Goal: Task Accomplishment & Management: Complete application form

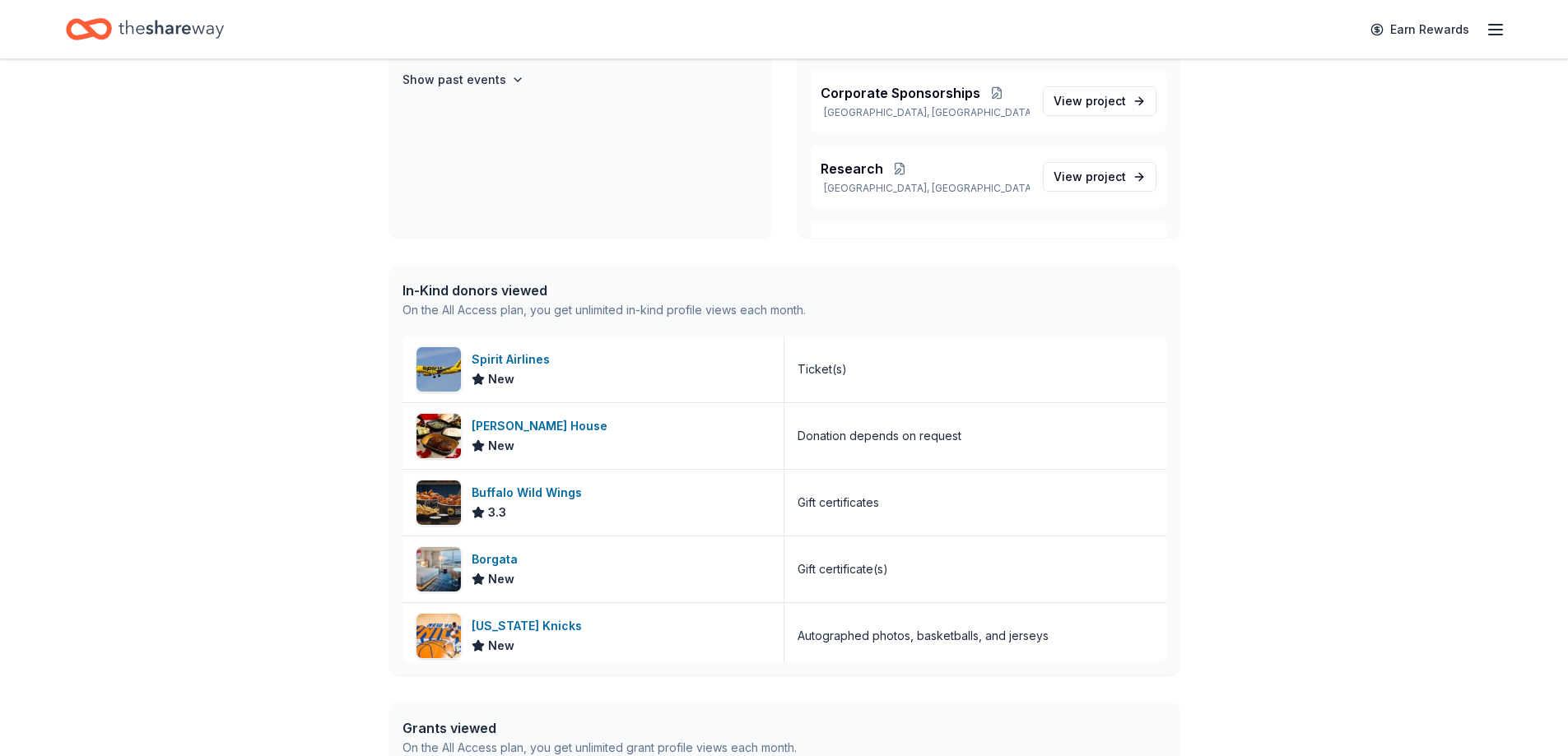
scroll to position [258, 0]
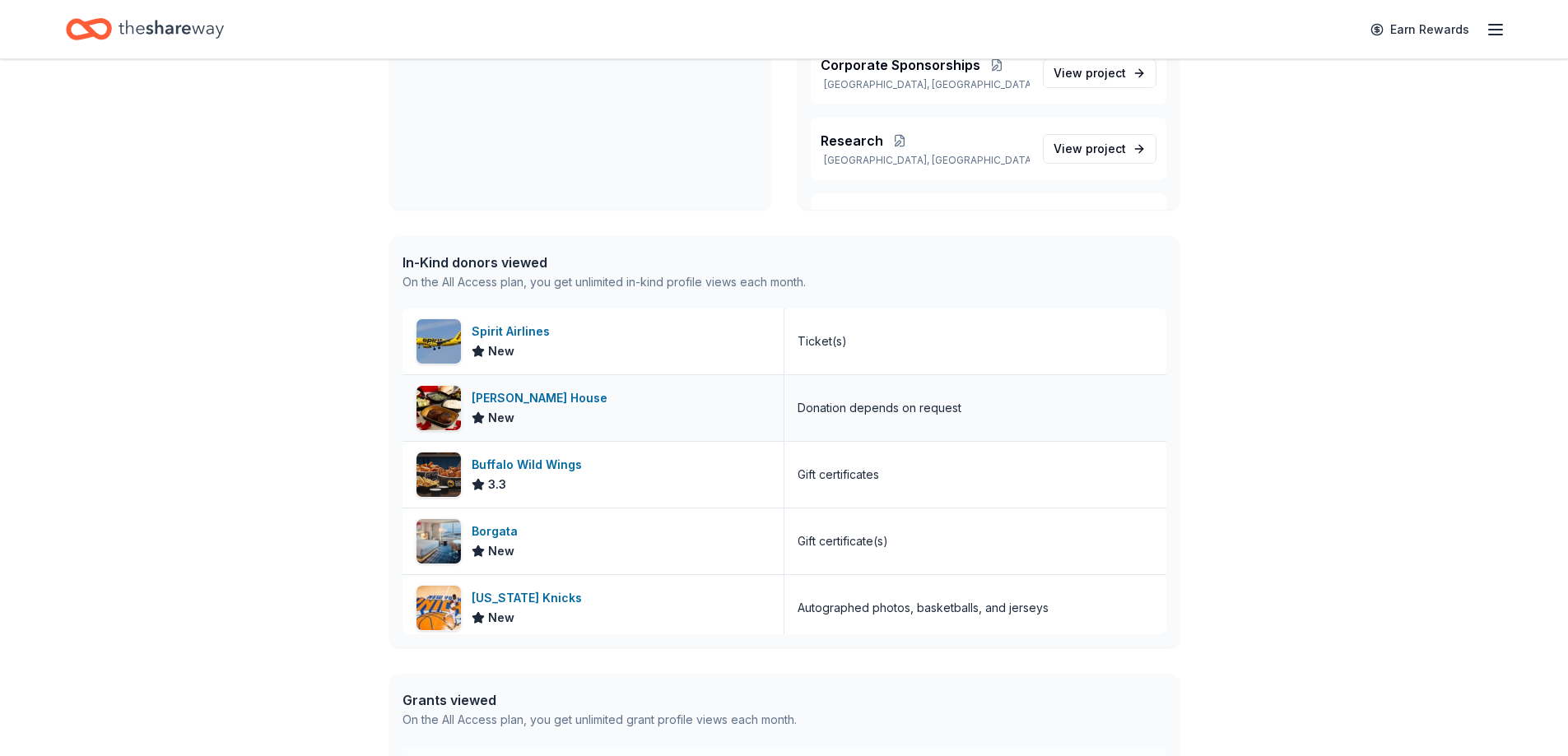
click at [538, 400] on div "Ruth's Chris Steak House" at bounding box center [543, 398] width 142 height 20
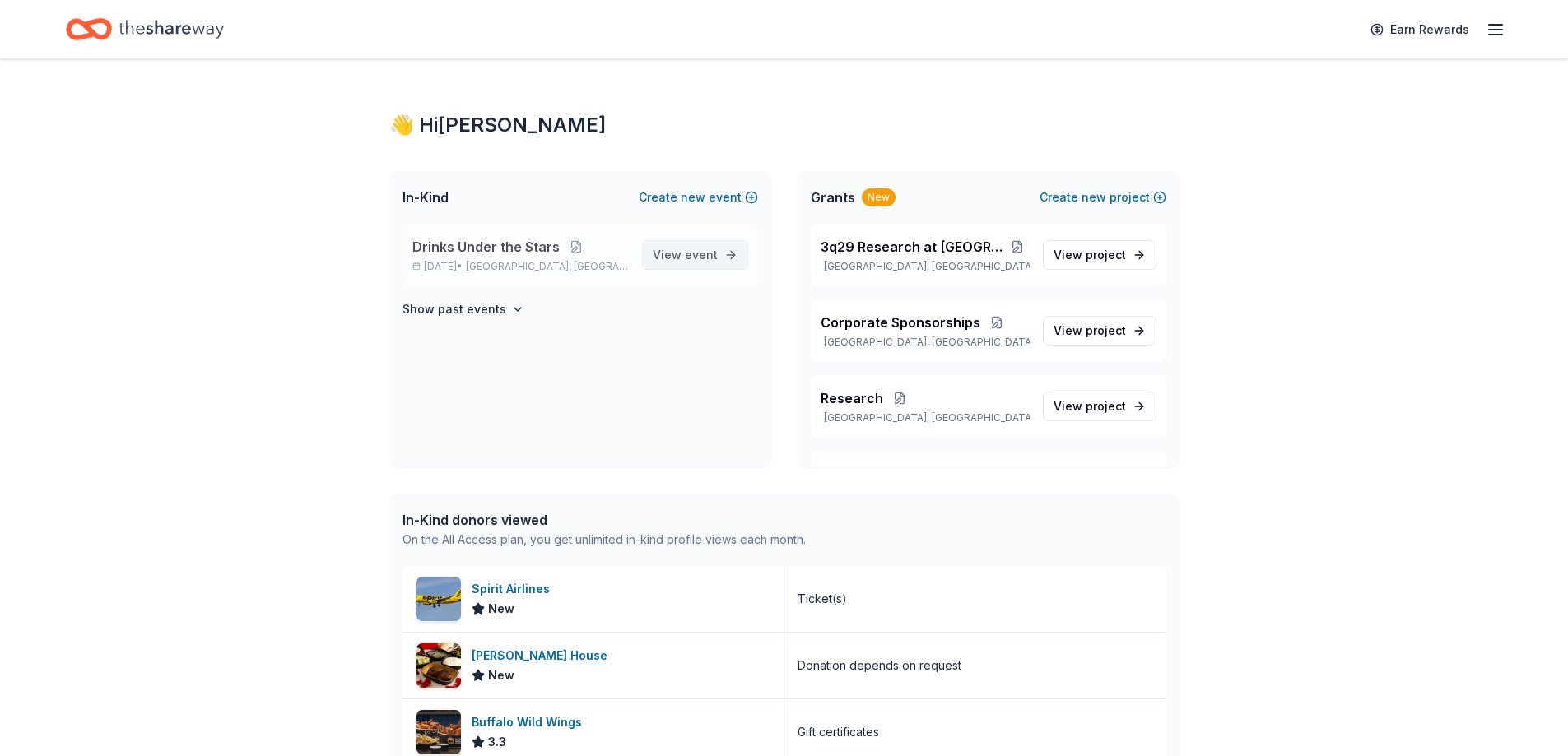
click at [687, 249] on span "event" at bounding box center [700, 254] width 33 height 14
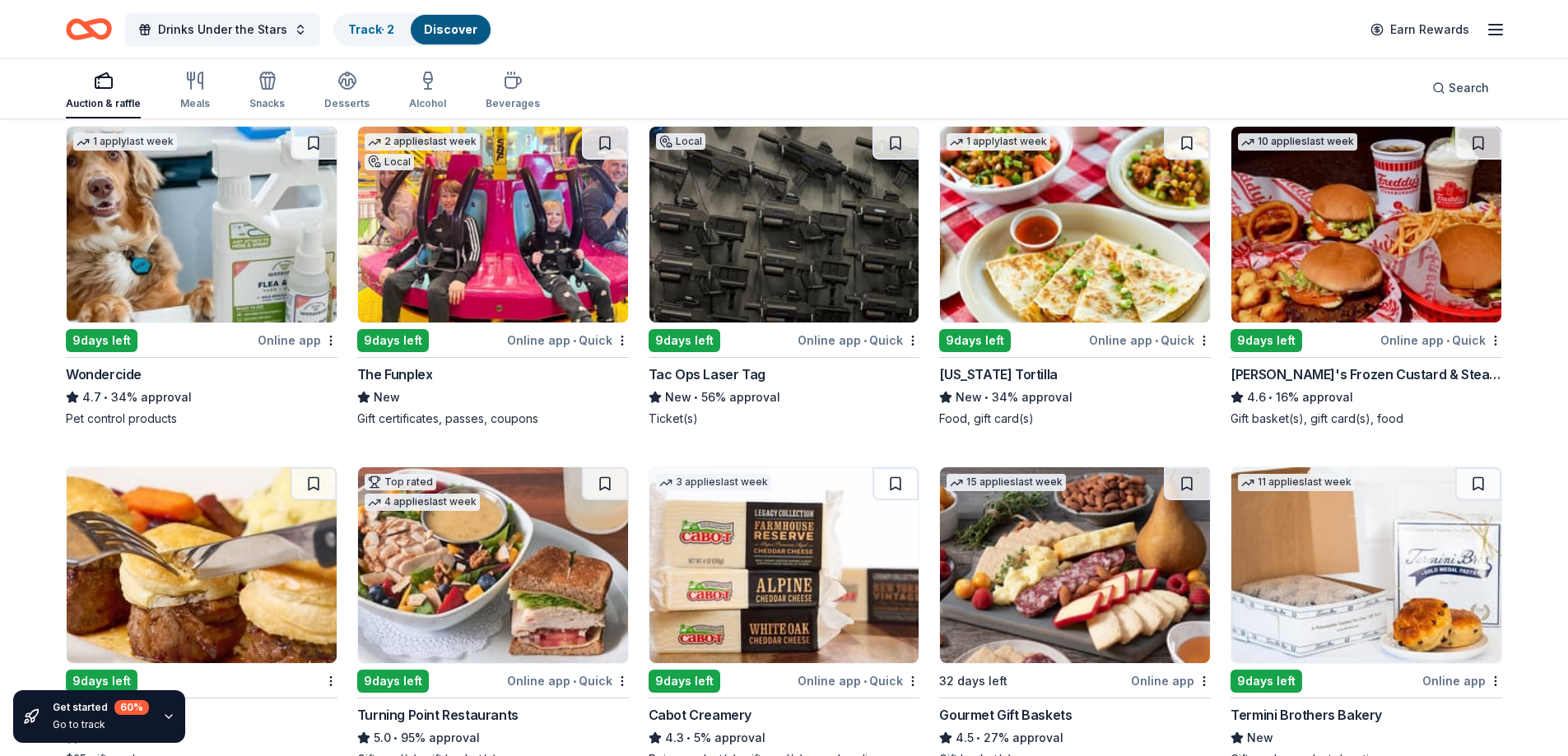
scroll to position [885, 0]
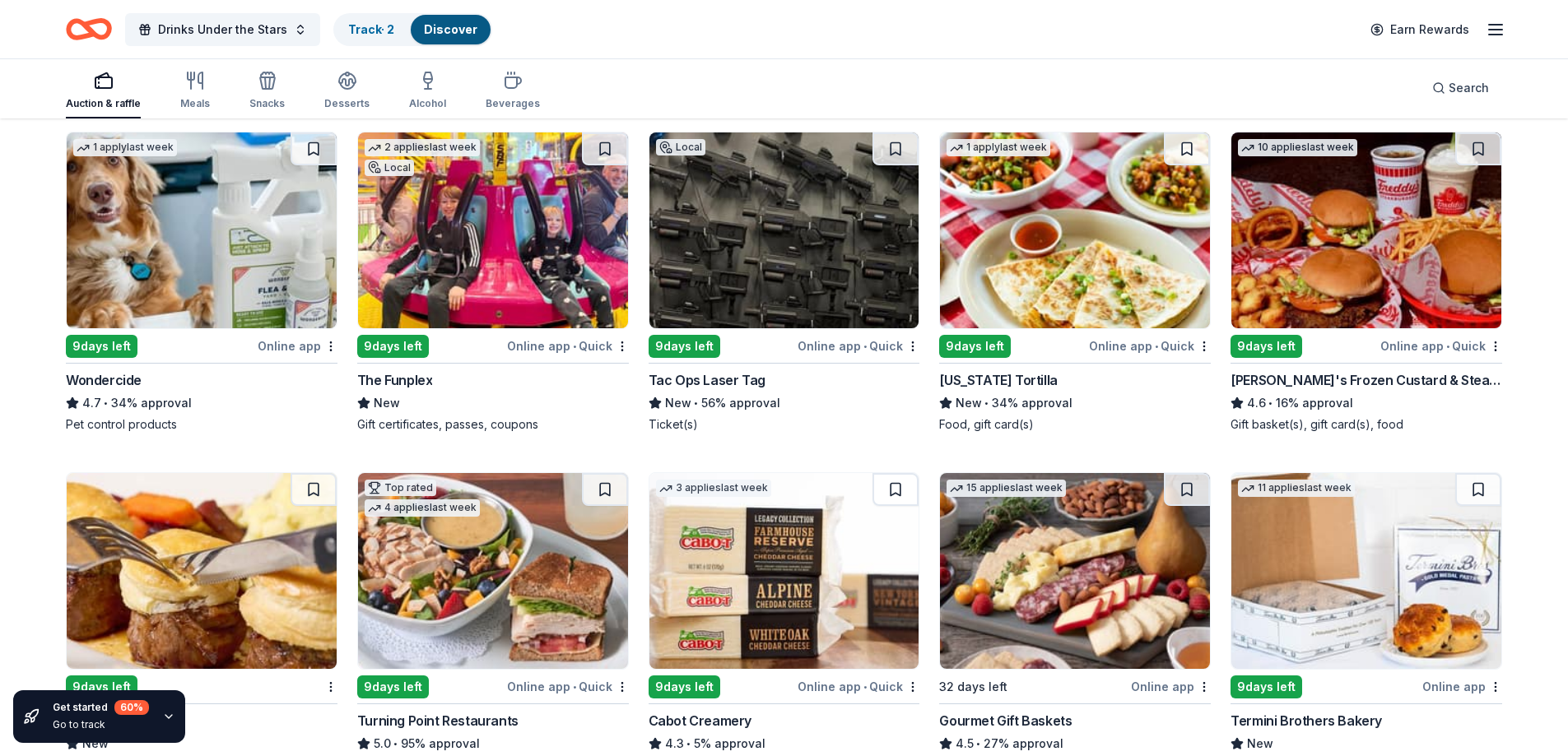
click at [403, 343] on div "2 applies last week Local 9 days left Online app • Quick The Funplex New Gift c…" at bounding box center [493, 282] width 272 height 301
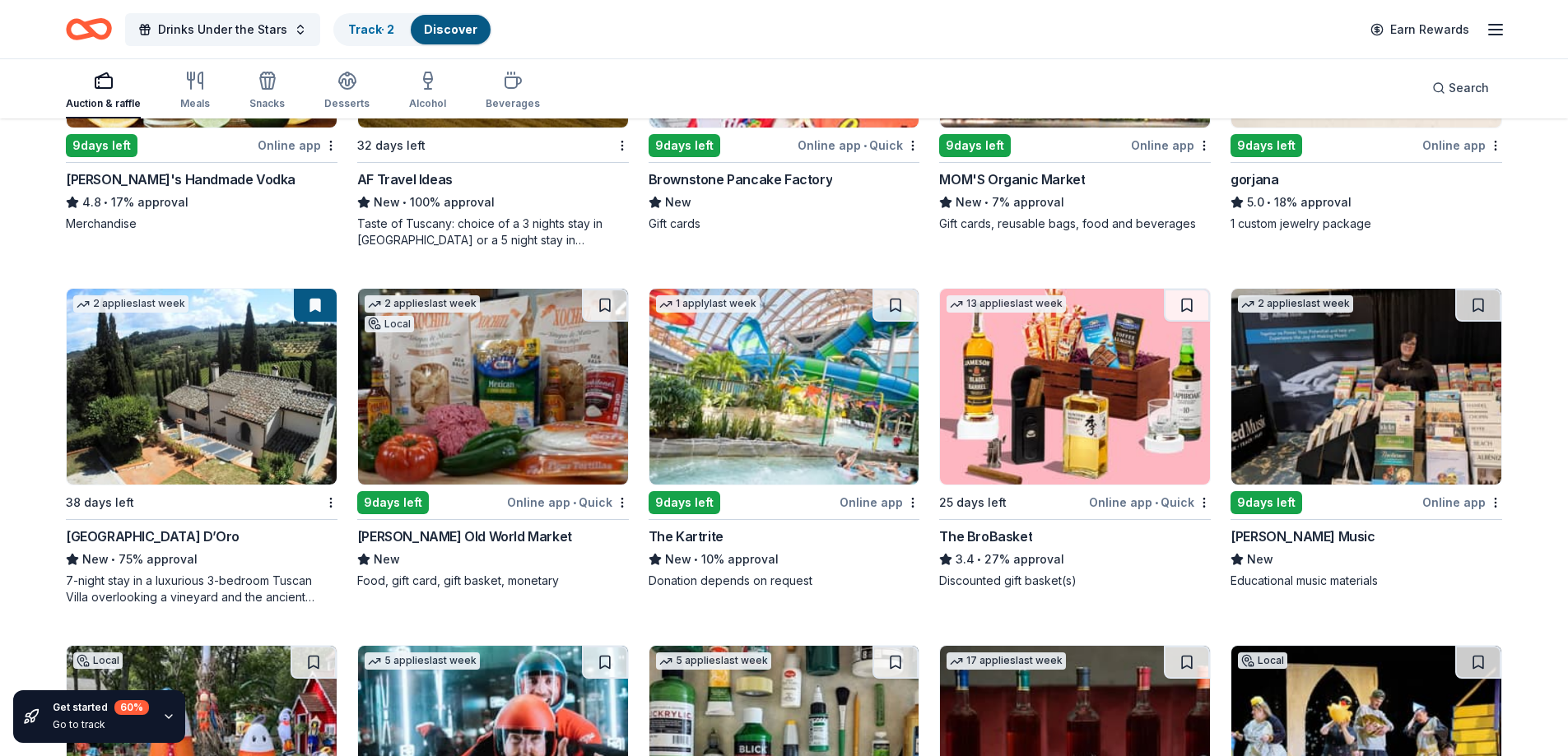
scroll to position [2518, 0]
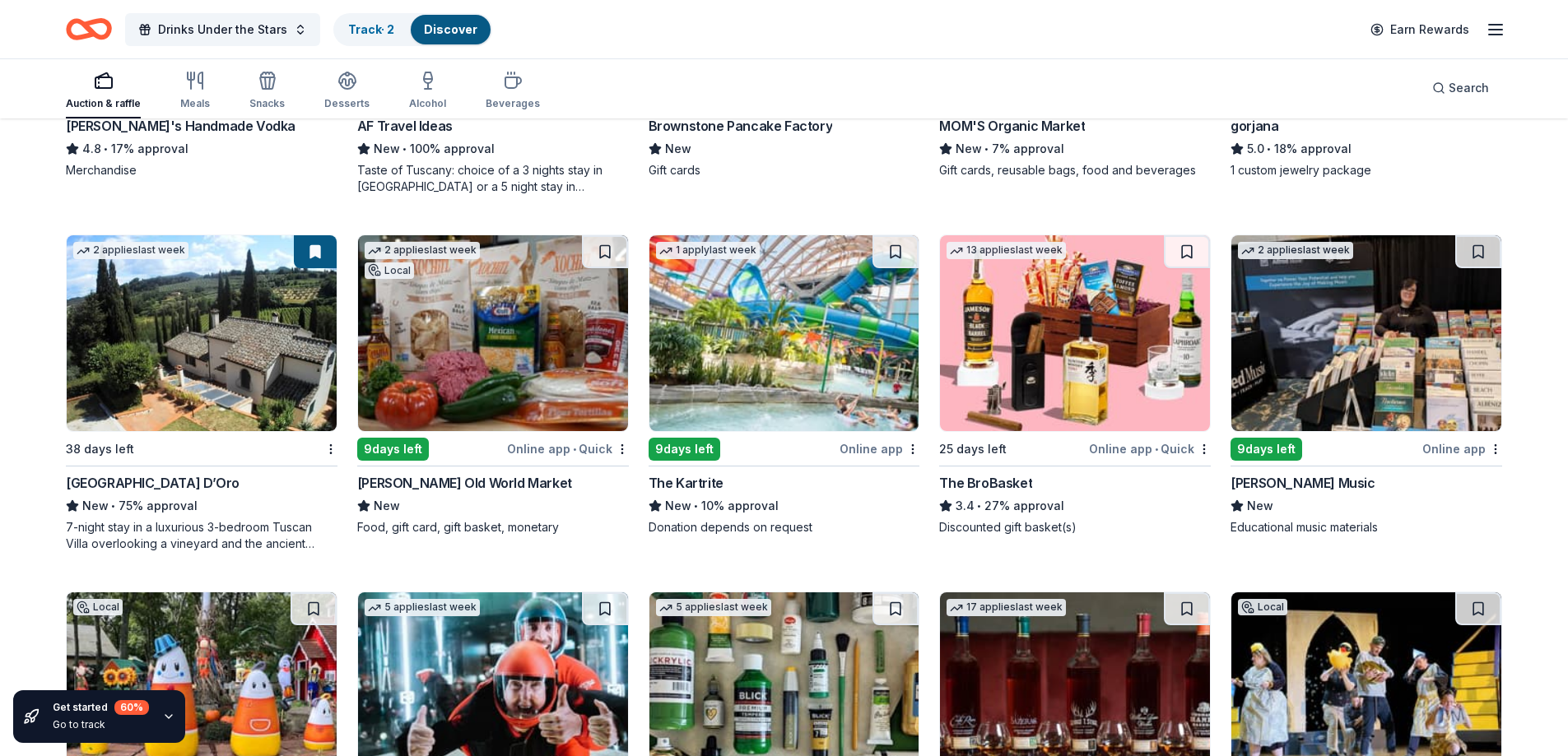
click at [1011, 473] on div "The BroBasket" at bounding box center [986, 483] width 93 height 20
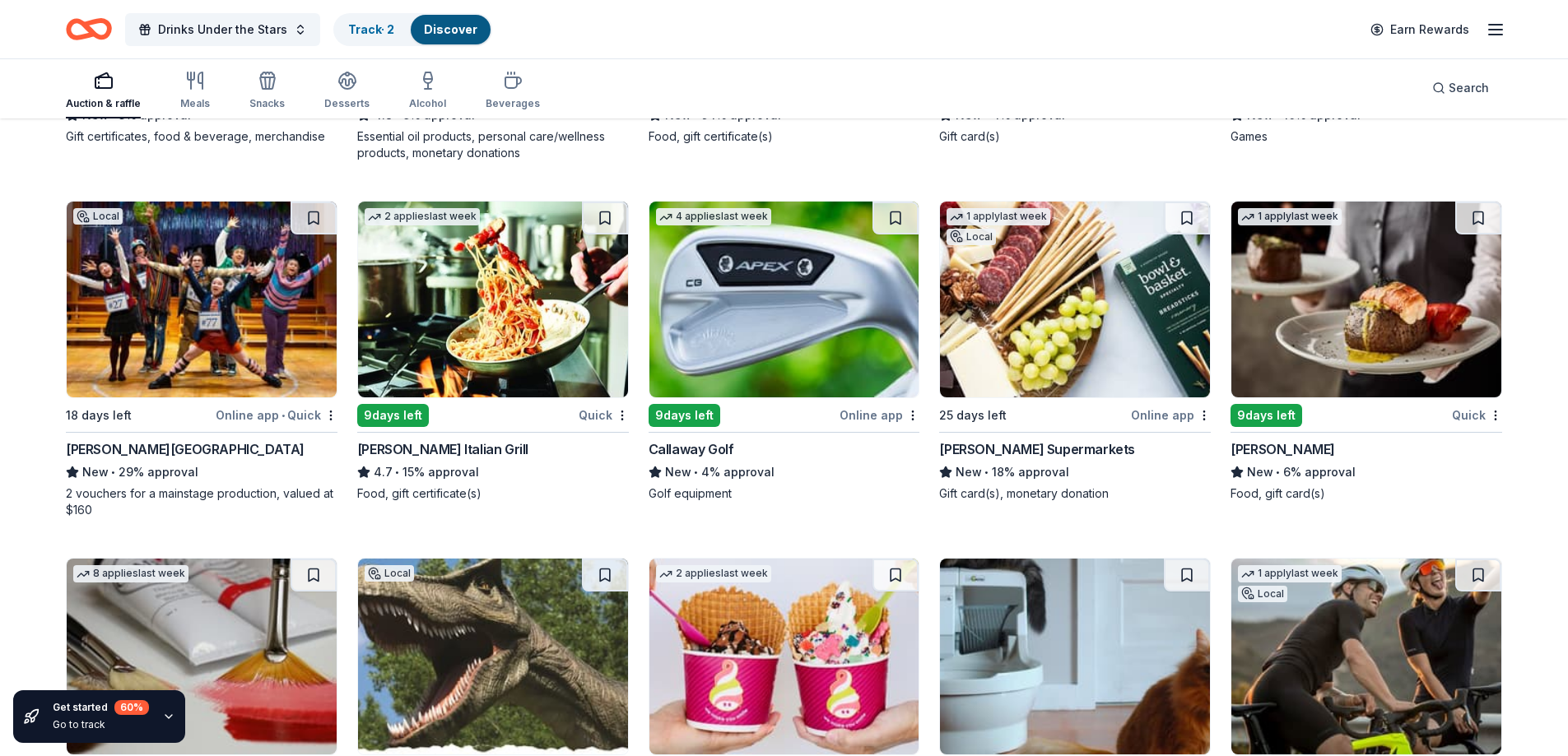
scroll to position [4777, 0]
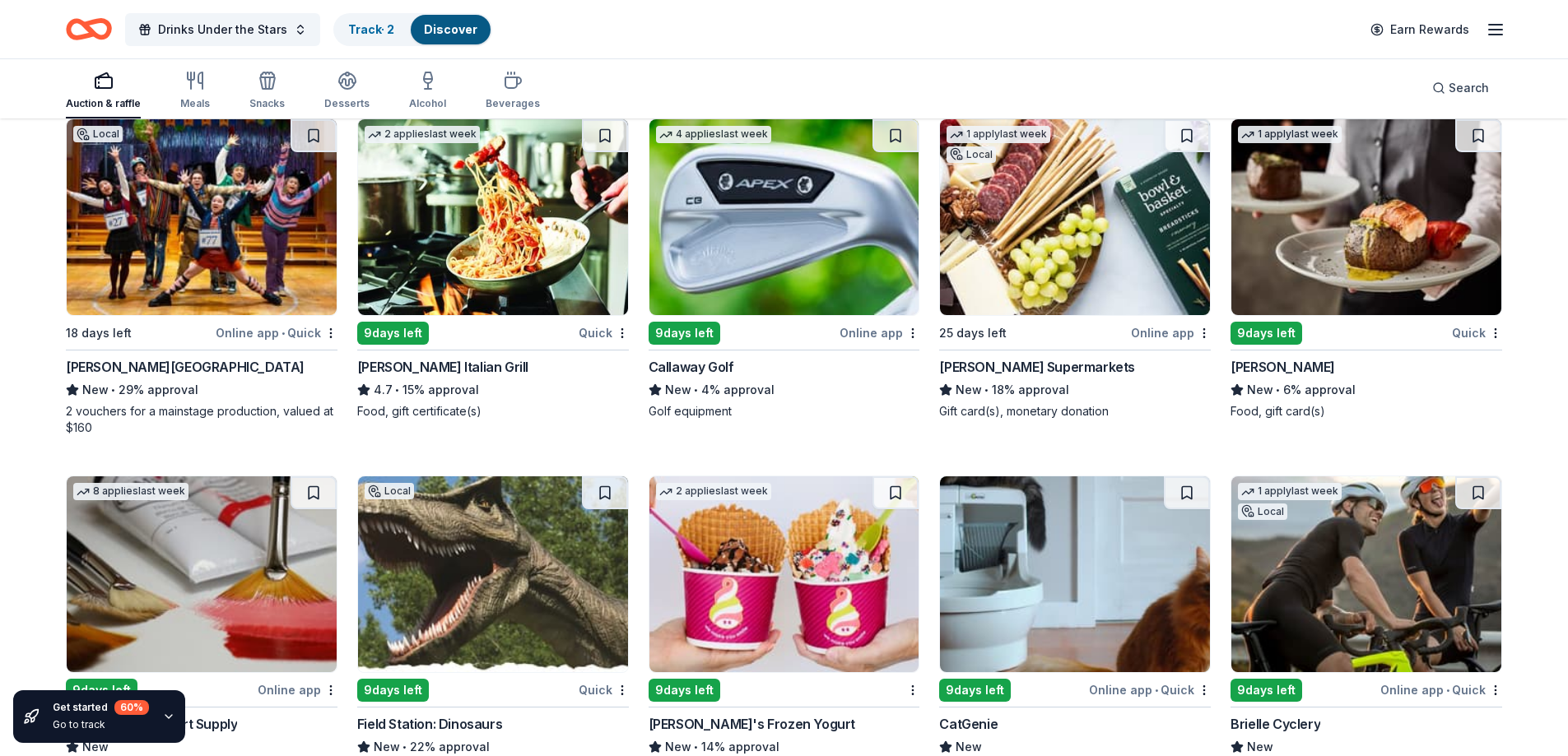
click at [695, 357] on div "Callaway Golf" at bounding box center [692, 367] width 86 height 20
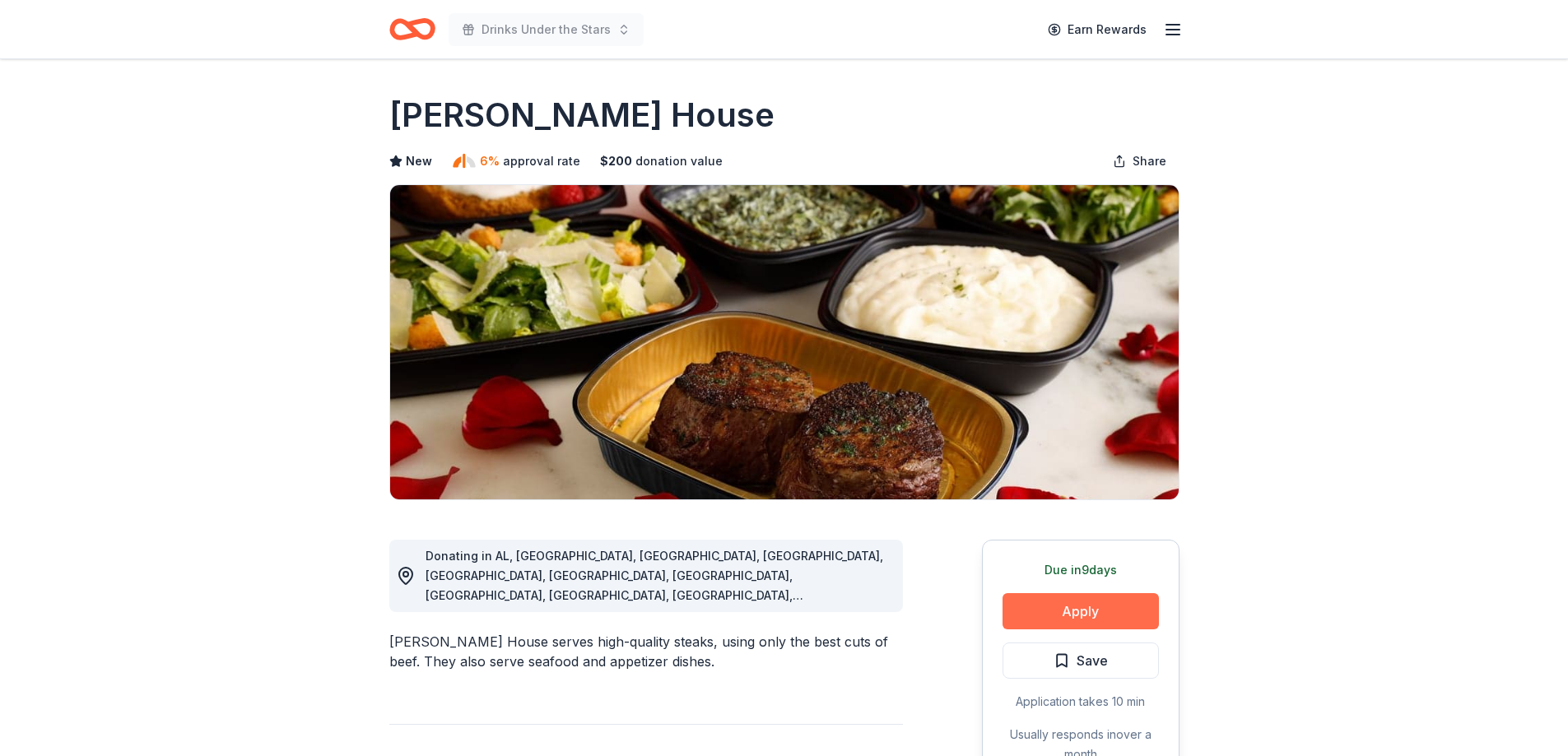
click at [1101, 623] on button "Apply" at bounding box center [1081, 611] width 156 height 36
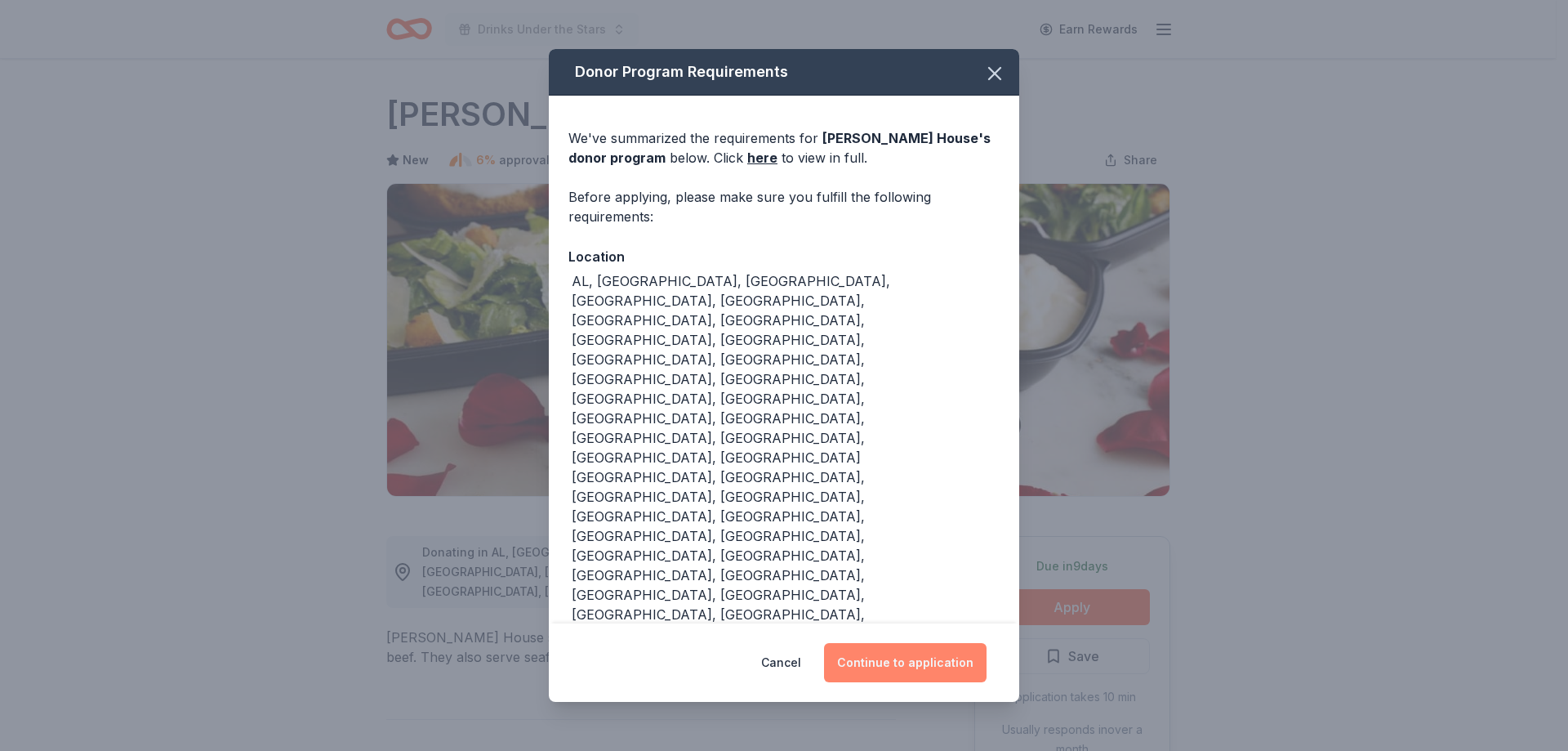
click at [940, 643] on button "Continue to application" at bounding box center [904, 663] width 162 height 39
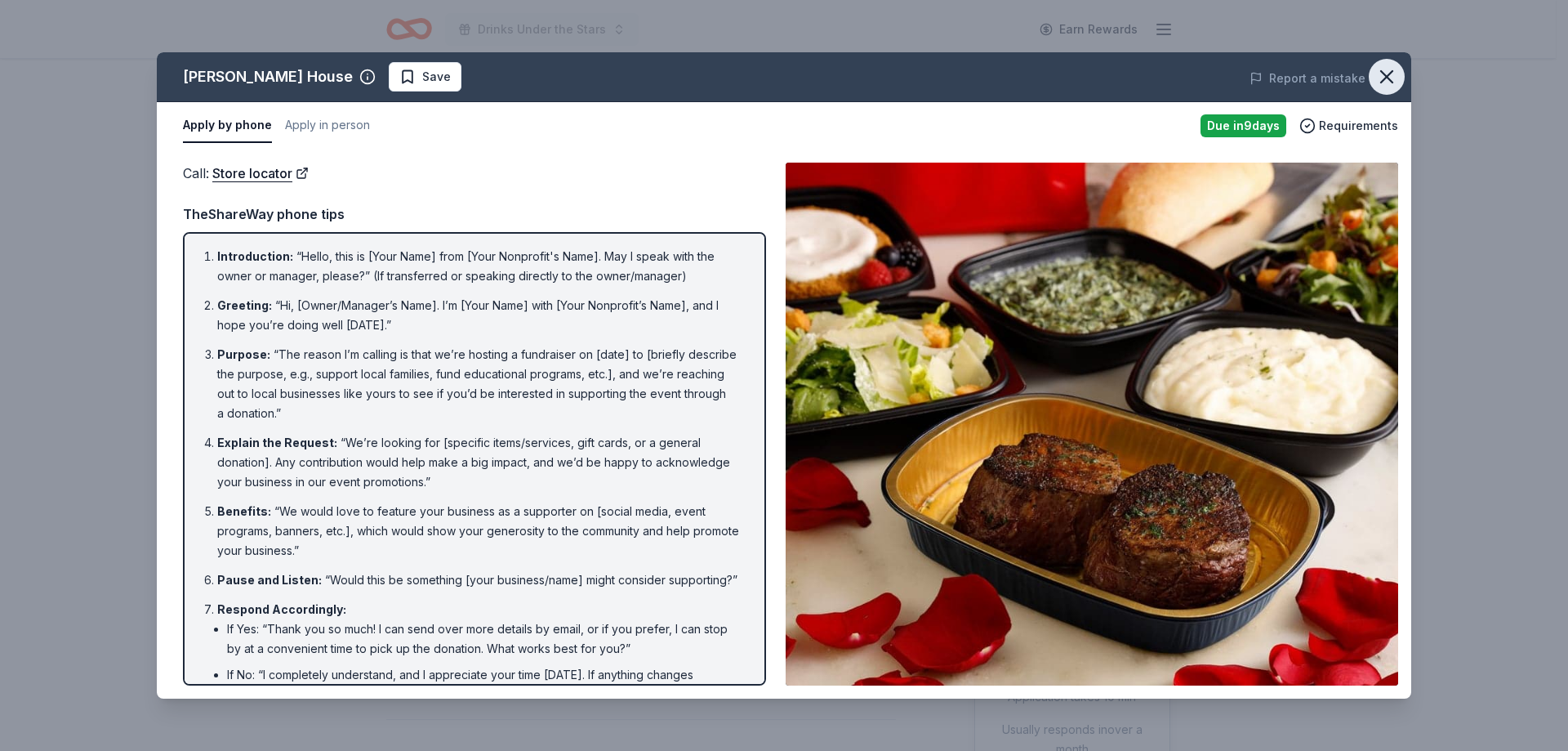
click at [1400, 76] on button "button" at bounding box center [1386, 76] width 36 height 36
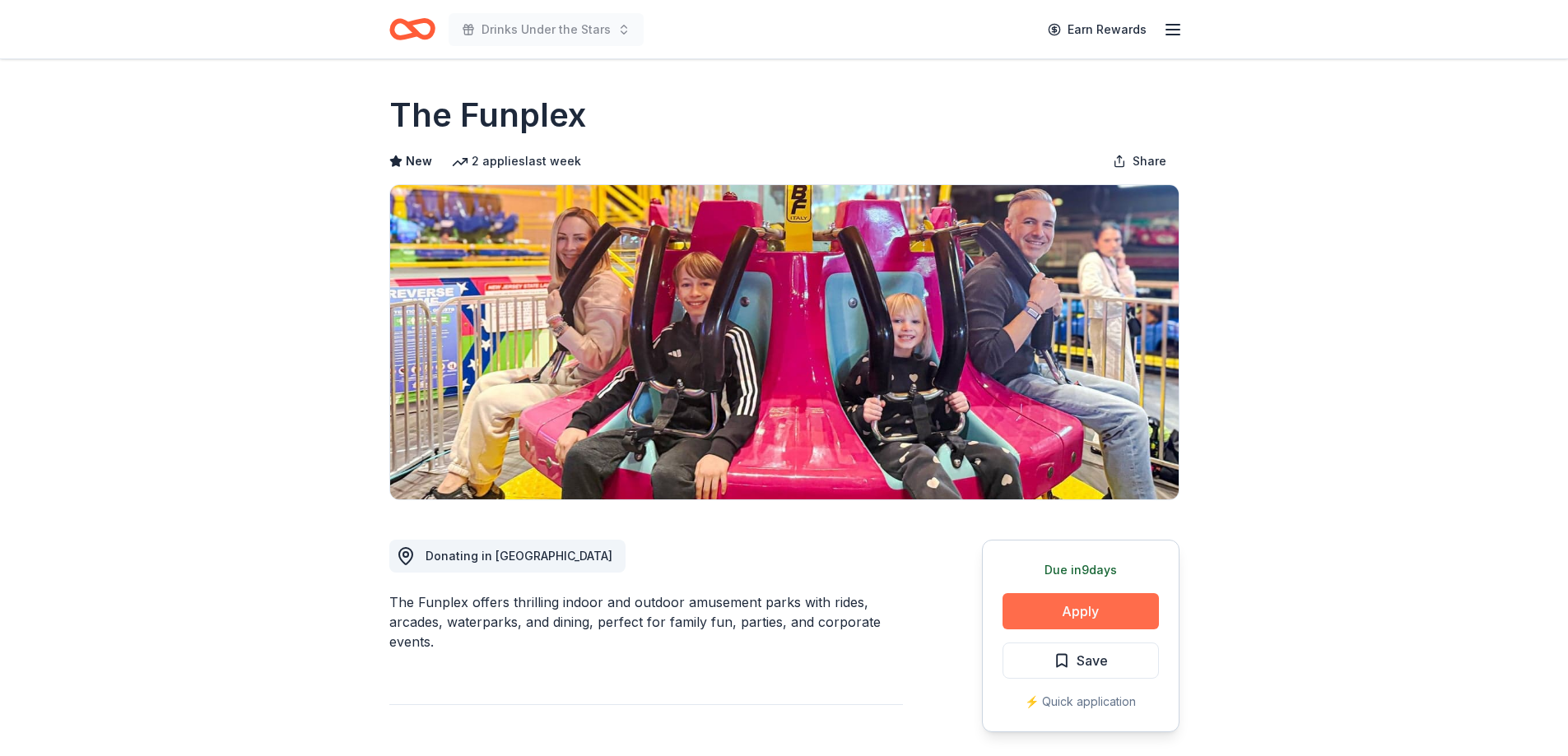
click at [1085, 615] on button "Apply" at bounding box center [1081, 611] width 156 height 36
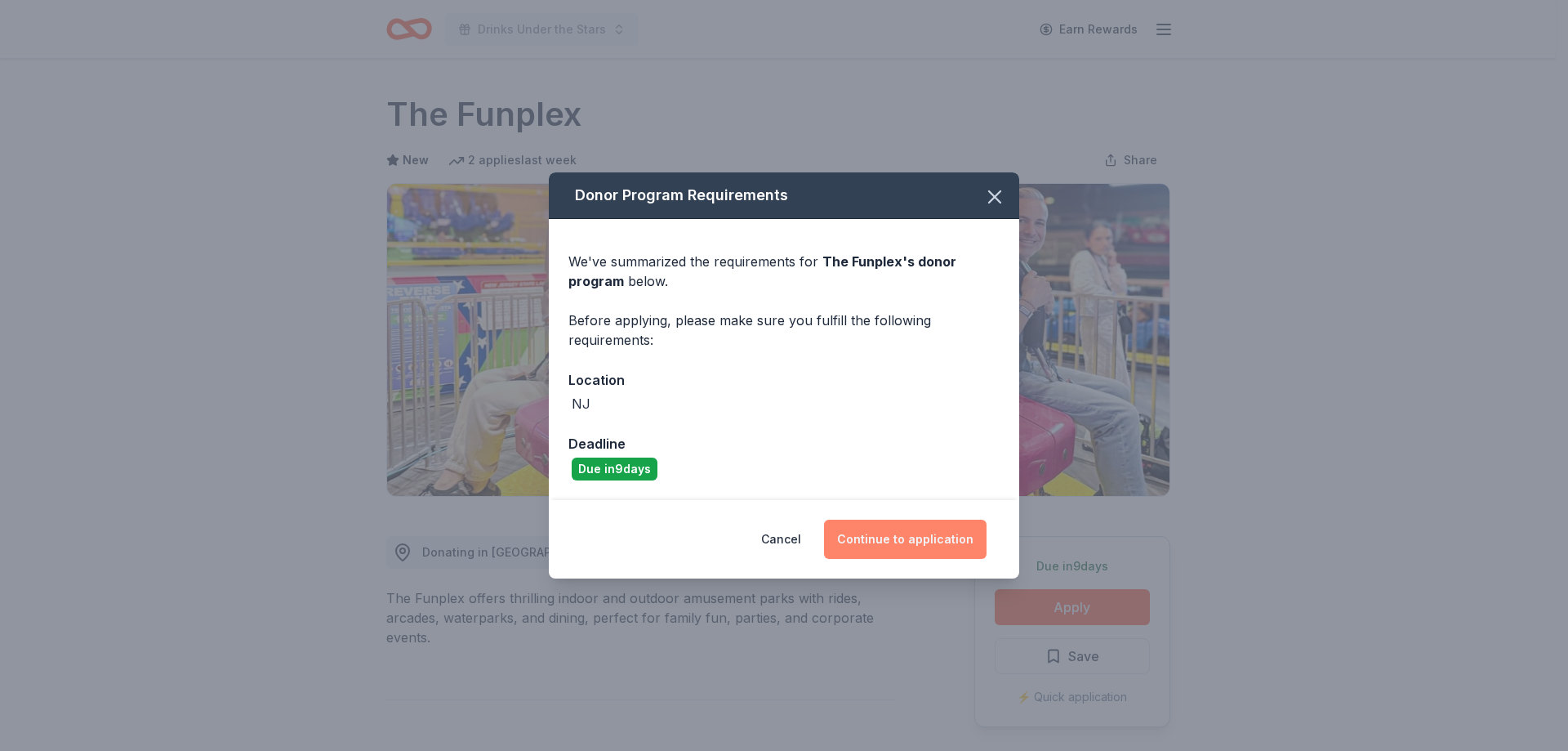
click at [871, 545] on button "Continue to application" at bounding box center [904, 540] width 162 height 39
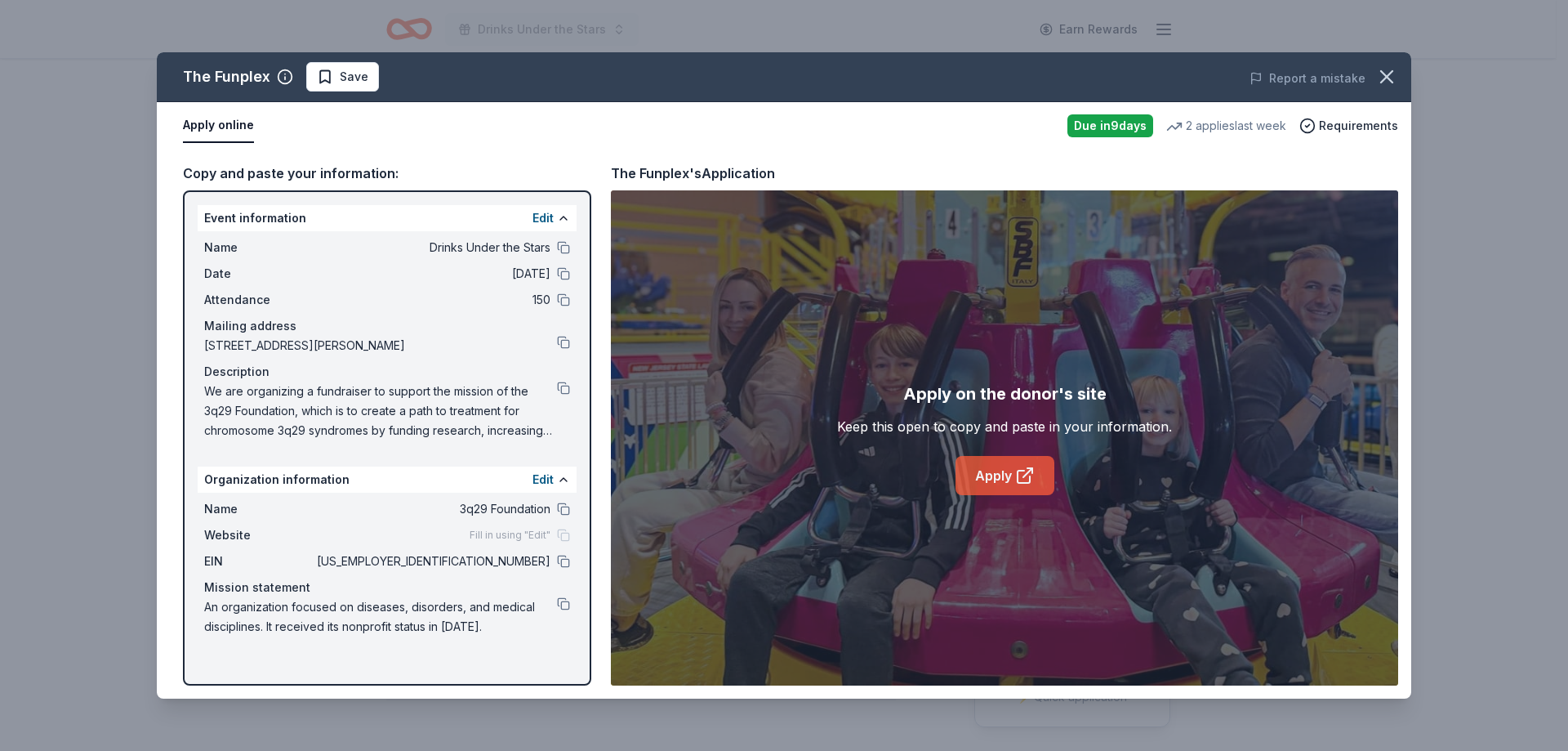
click at [997, 483] on link "Apply" at bounding box center [1005, 476] width 99 height 39
click at [568, 388] on button at bounding box center [563, 388] width 13 height 13
click at [564, 561] on button at bounding box center [563, 562] width 13 height 13
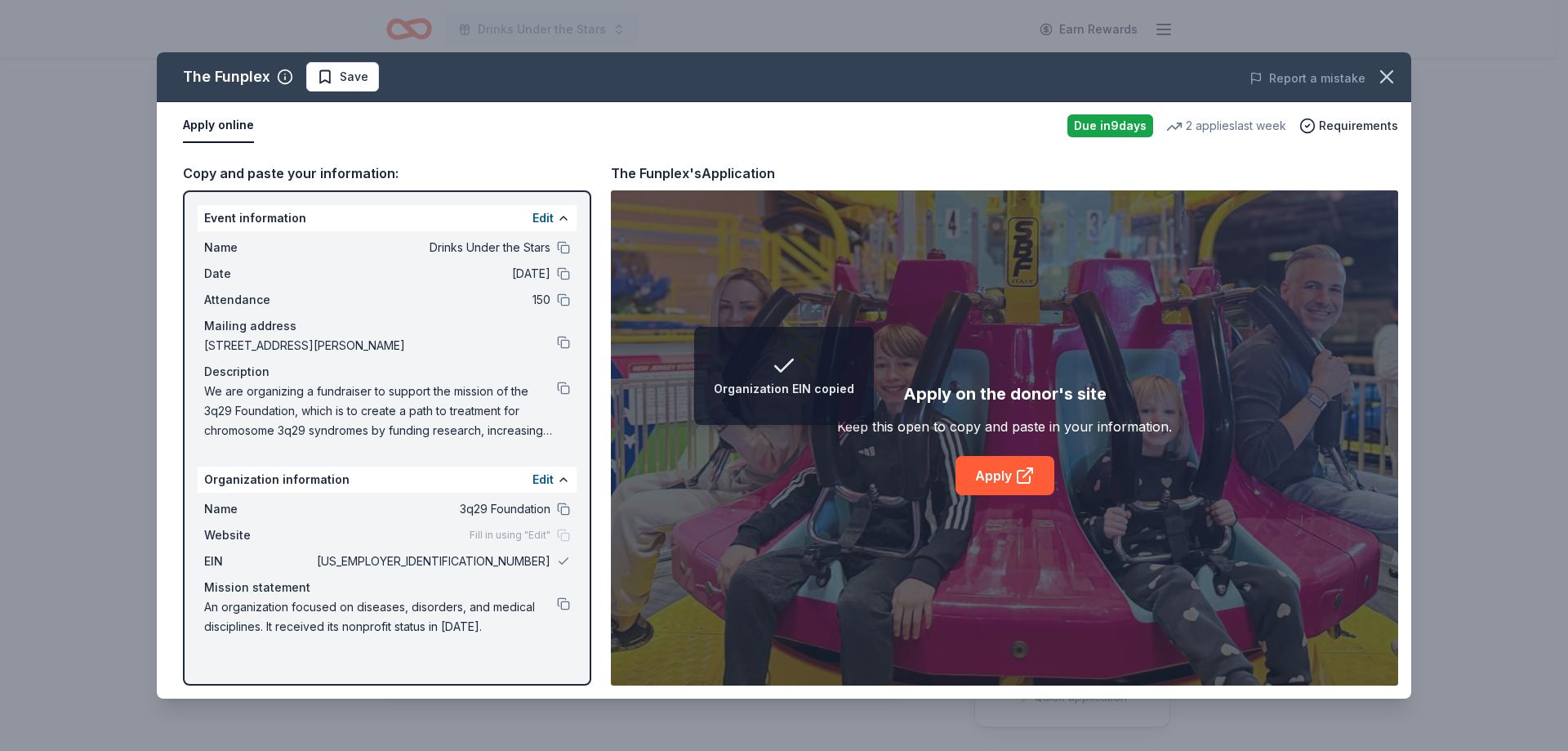
click at [1481, 324] on div "The Funplex Save Report a mistake Apply online Due in 9 days 2 applies last wee…" at bounding box center [784, 376] width 1568 height 751
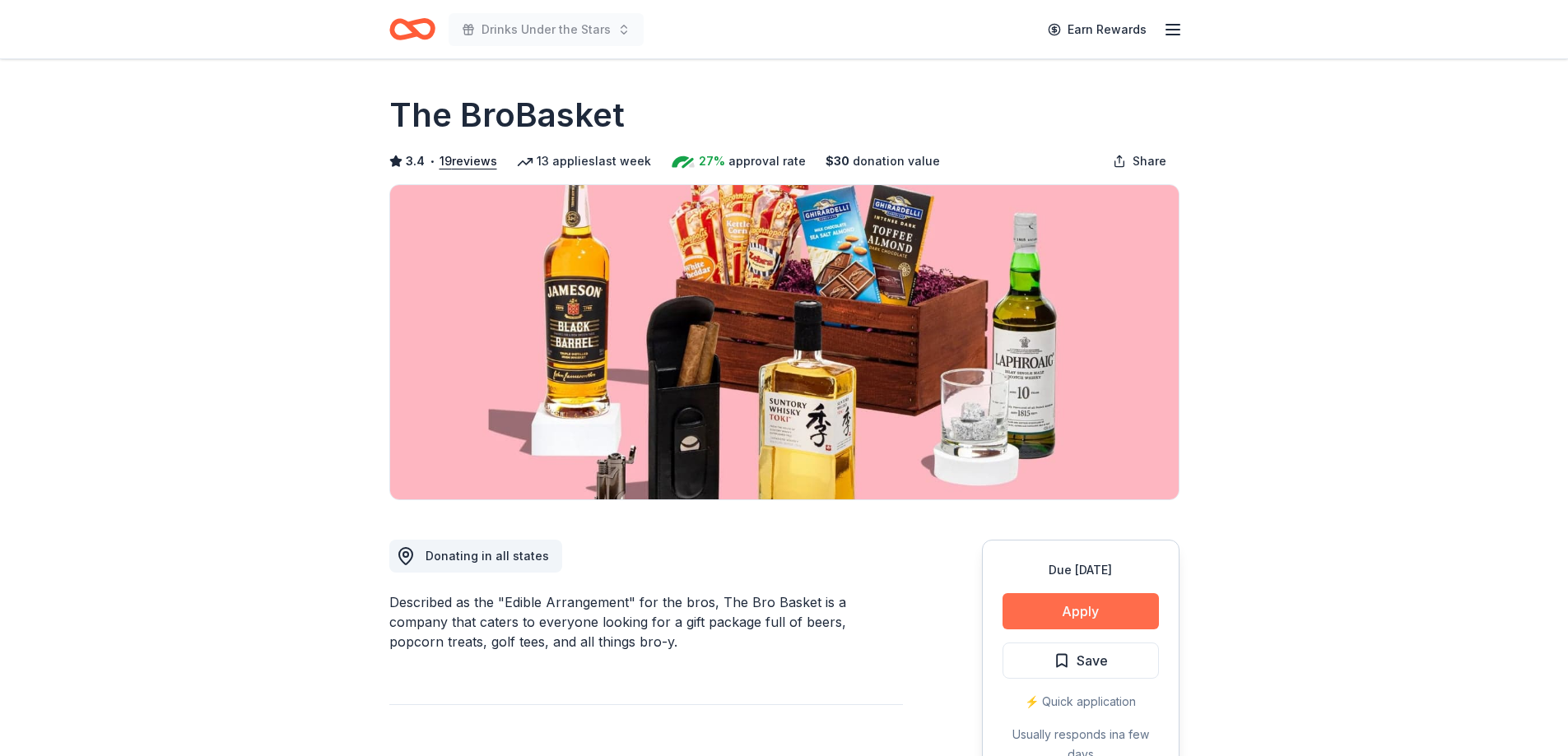
click at [1059, 613] on button "Apply" at bounding box center [1081, 611] width 156 height 36
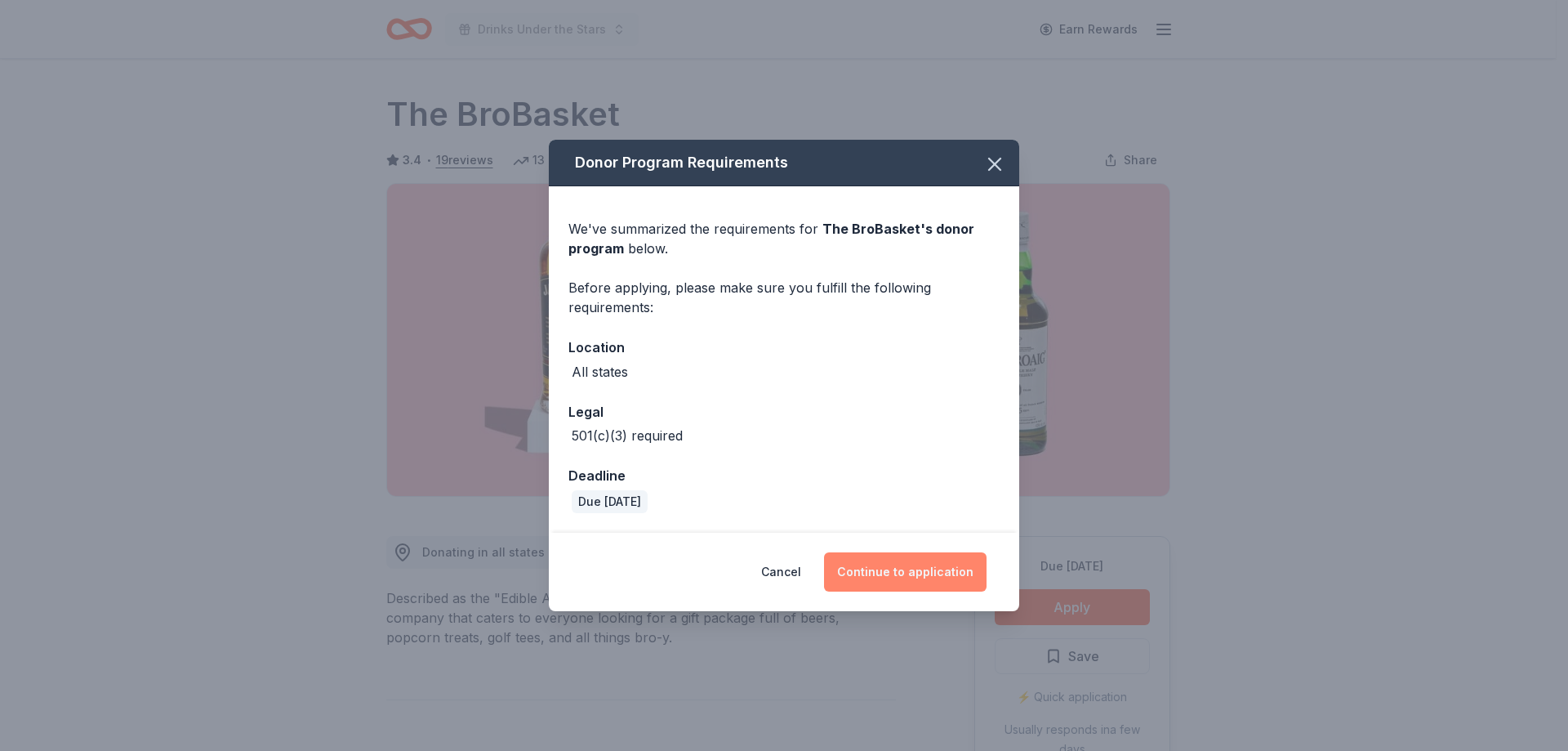
click at [882, 576] on button "Continue to application" at bounding box center [904, 572] width 162 height 39
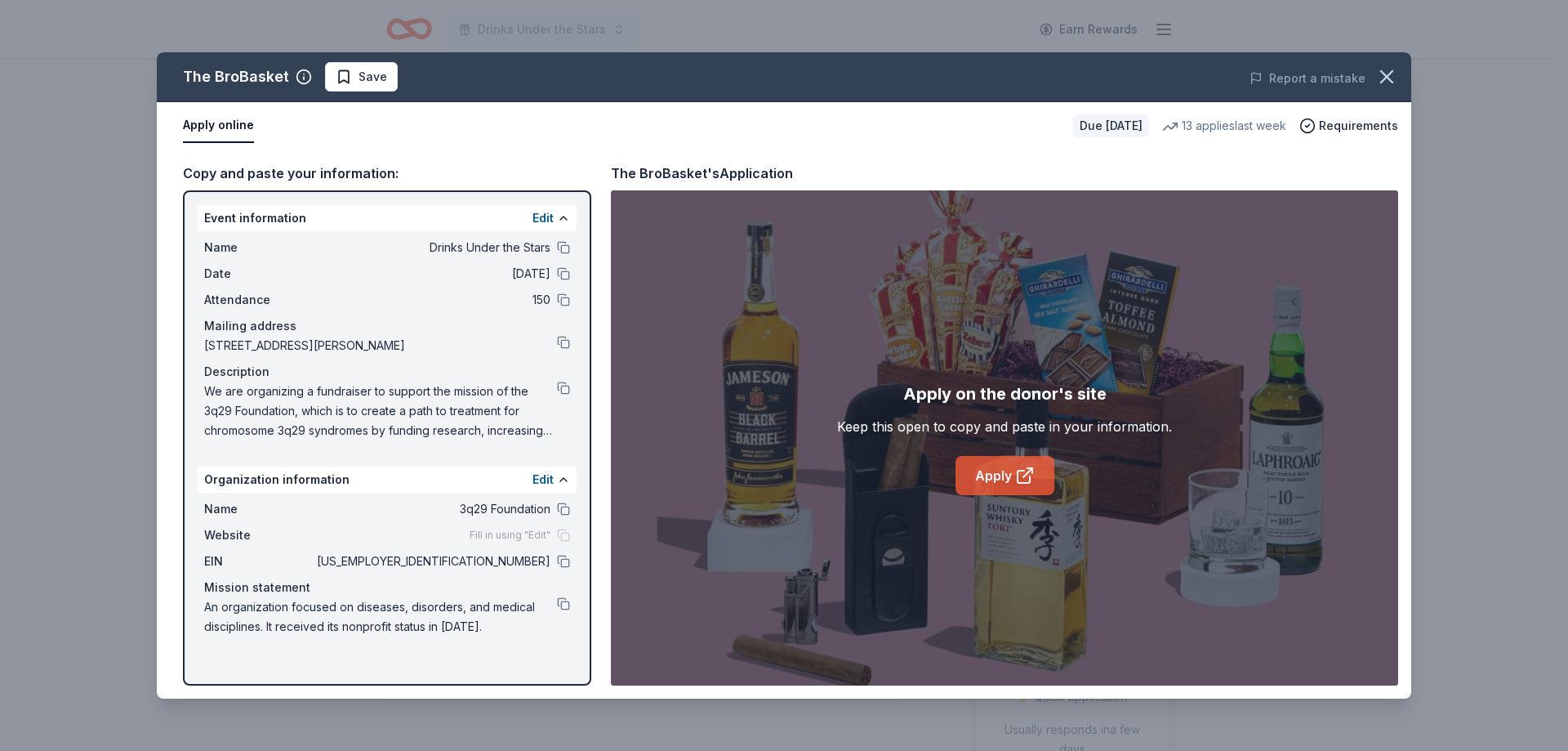
click at [984, 478] on link "Apply" at bounding box center [1005, 476] width 99 height 39
click at [563, 565] on button at bounding box center [563, 562] width 13 height 13
click at [566, 565] on button at bounding box center [563, 562] width 13 height 13
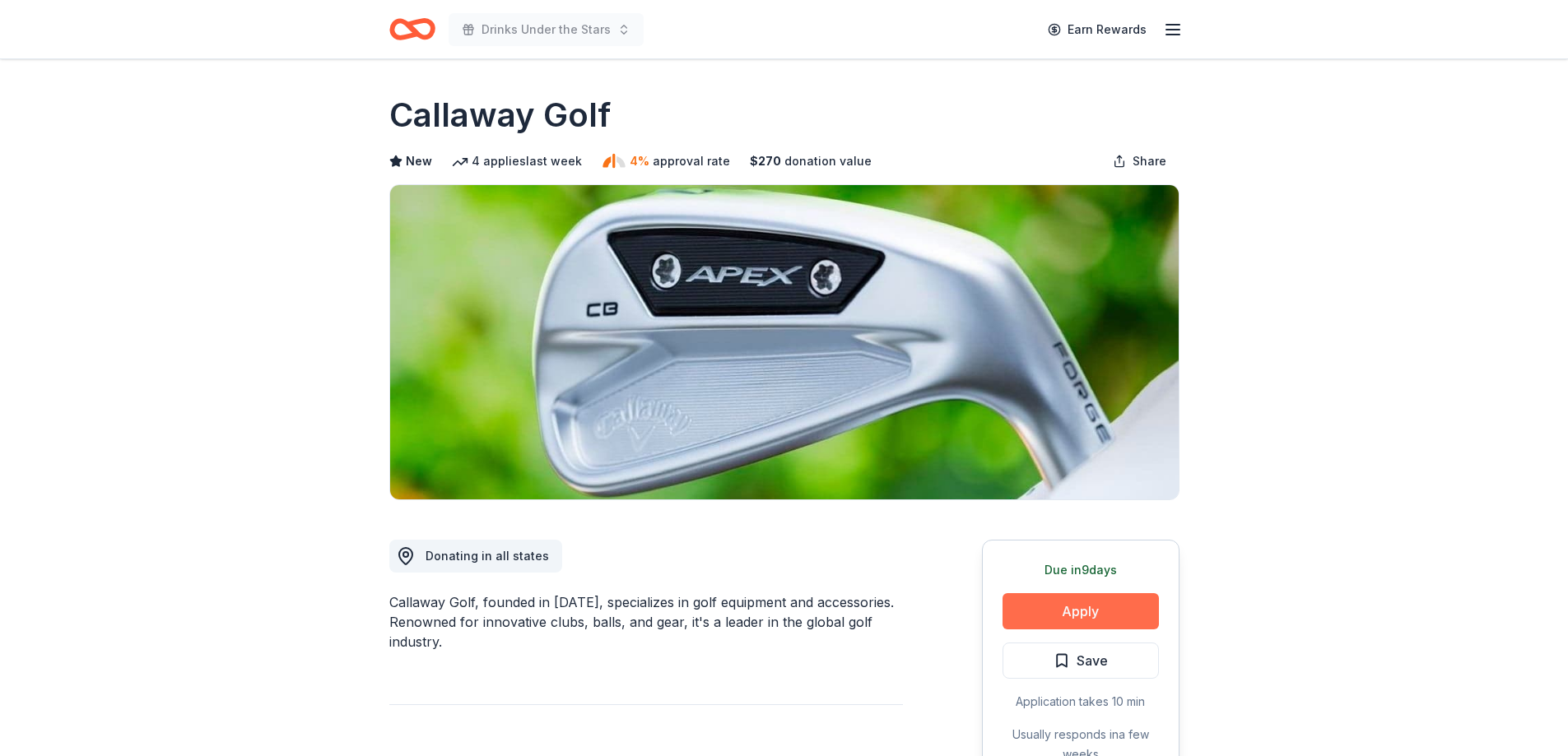
click at [1108, 609] on button "Apply" at bounding box center [1081, 611] width 156 height 36
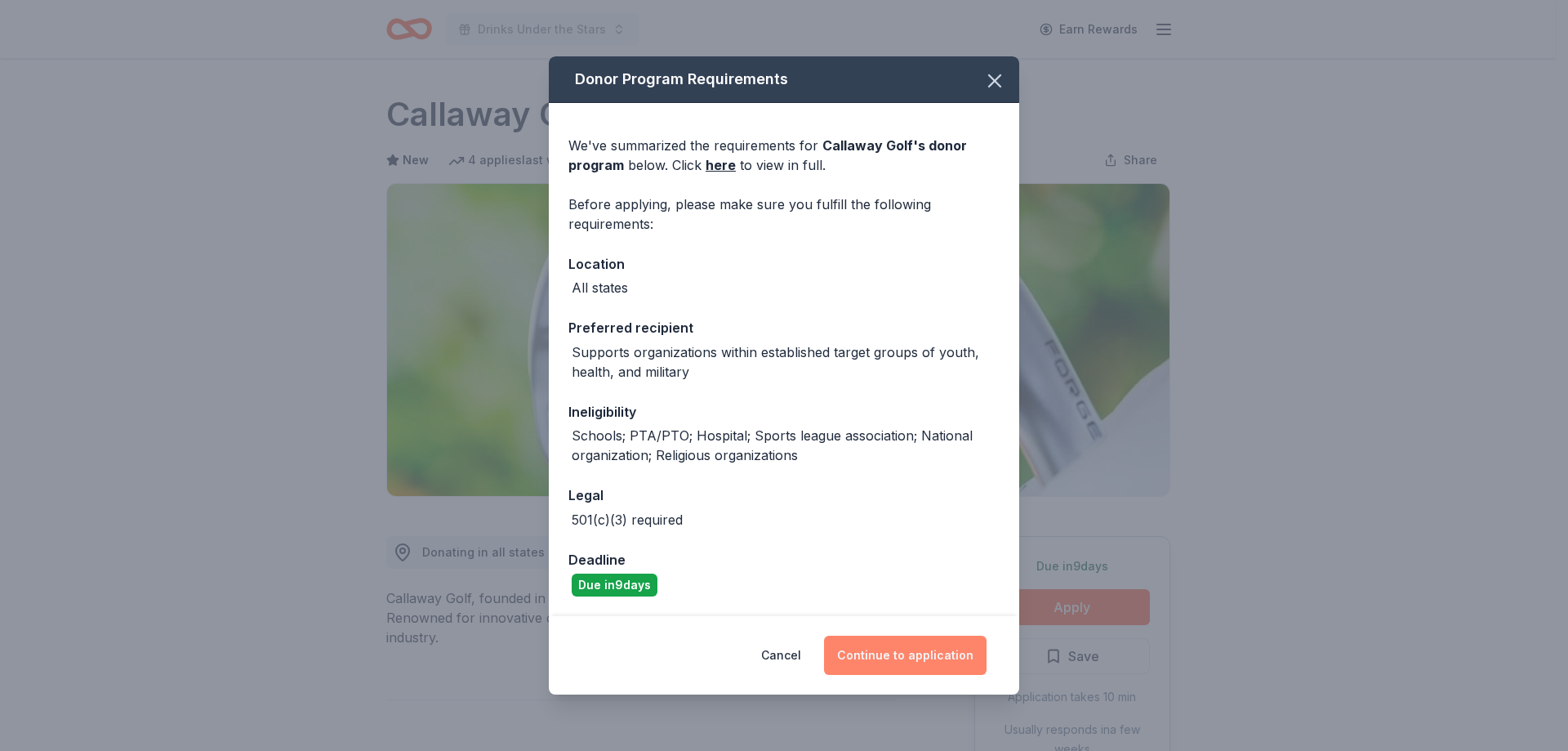
click at [865, 668] on button "Continue to application" at bounding box center [904, 656] width 162 height 39
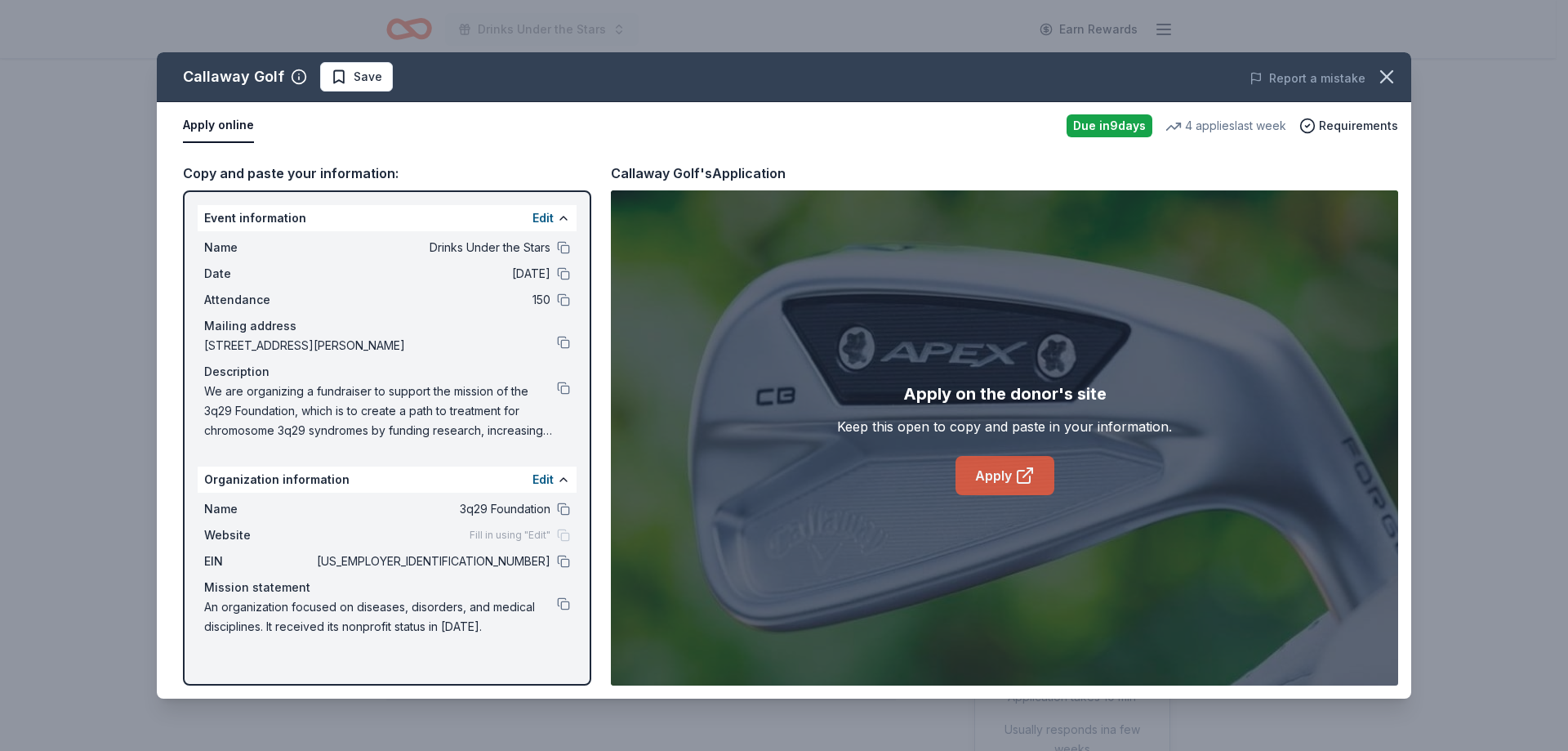
click at [1002, 466] on link "Apply" at bounding box center [1005, 476] width 99 height 39
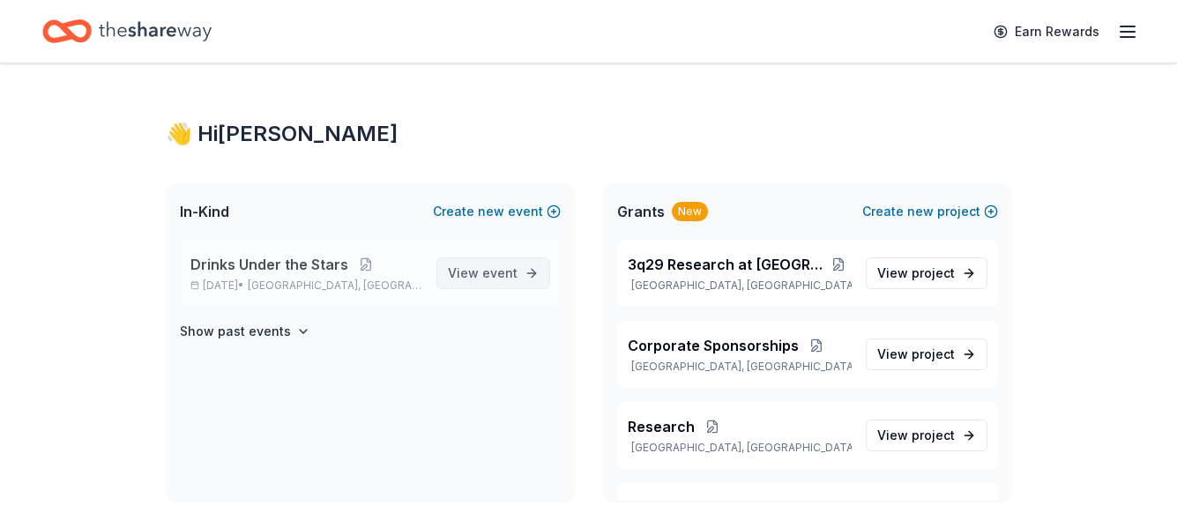
click at [488, 278] on span "event" at bounding box center [499, 272] width 35 height 15
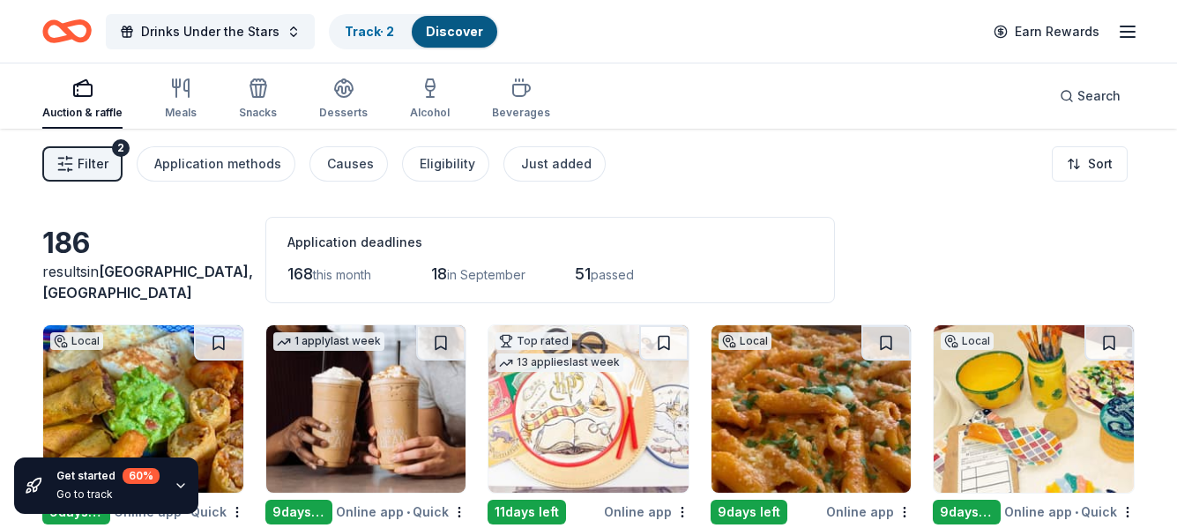
click at [354, 512] on div "Online app • Quick" at bounding box center [401, 512] width 130 height 22
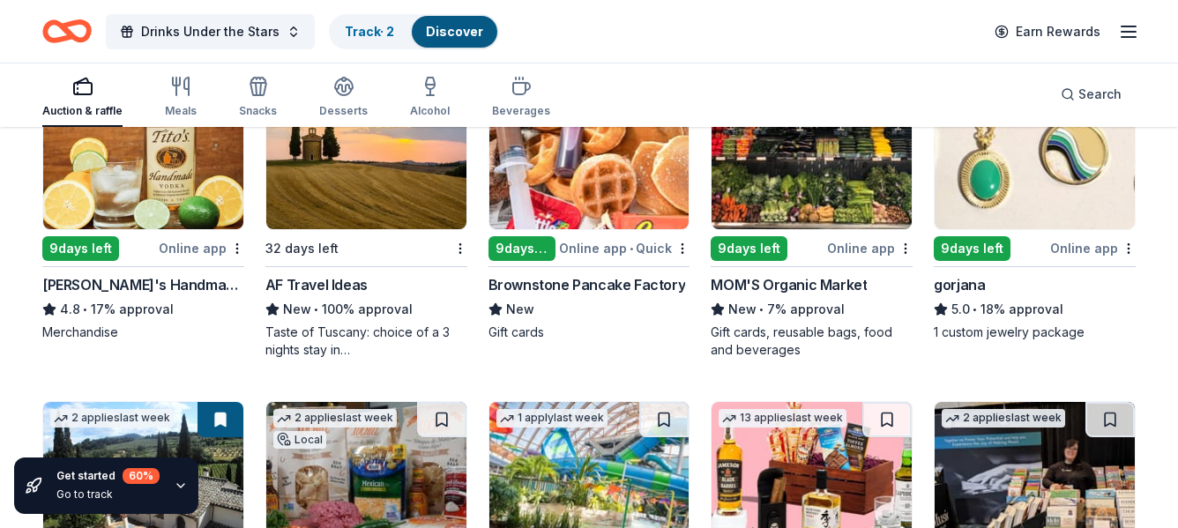
scroll to position [2304, 0]
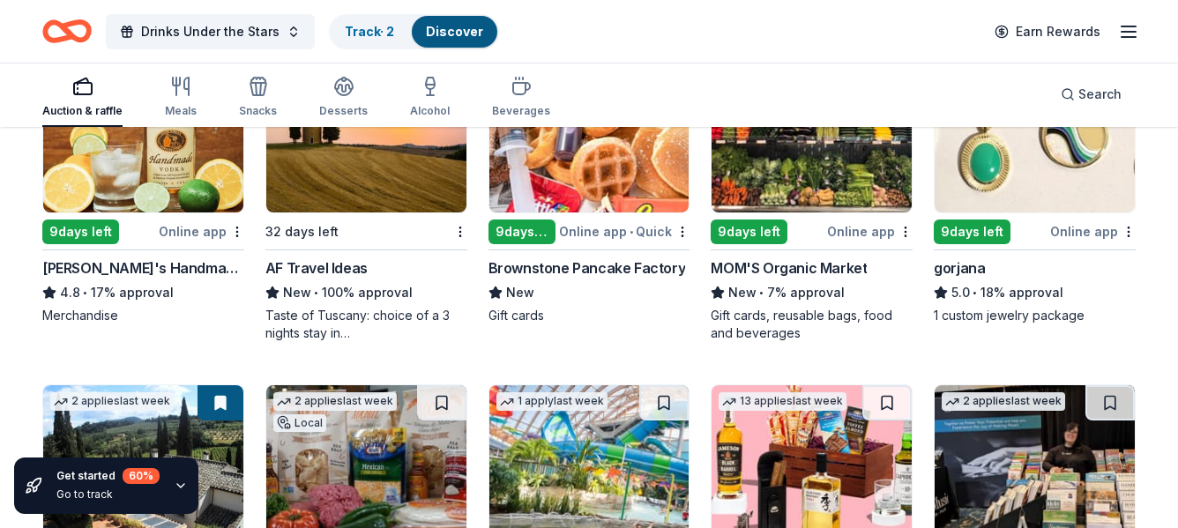
click at [115, 264] on div "[PERSON_NAME]'s Handmade Vodka" at bounding box center [143, 267] width 202 height 21
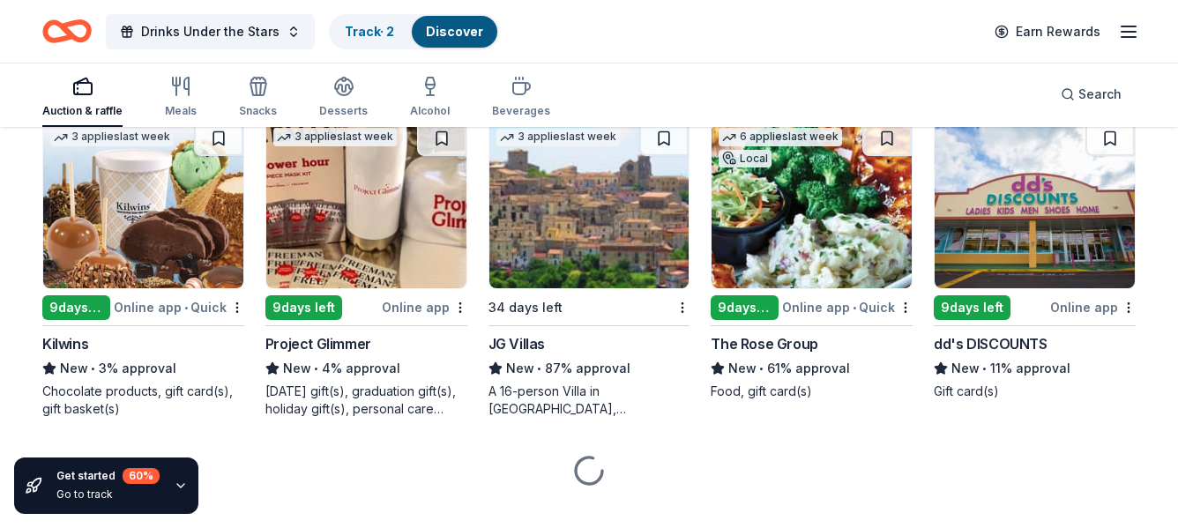
scroll to position [3280, 0]
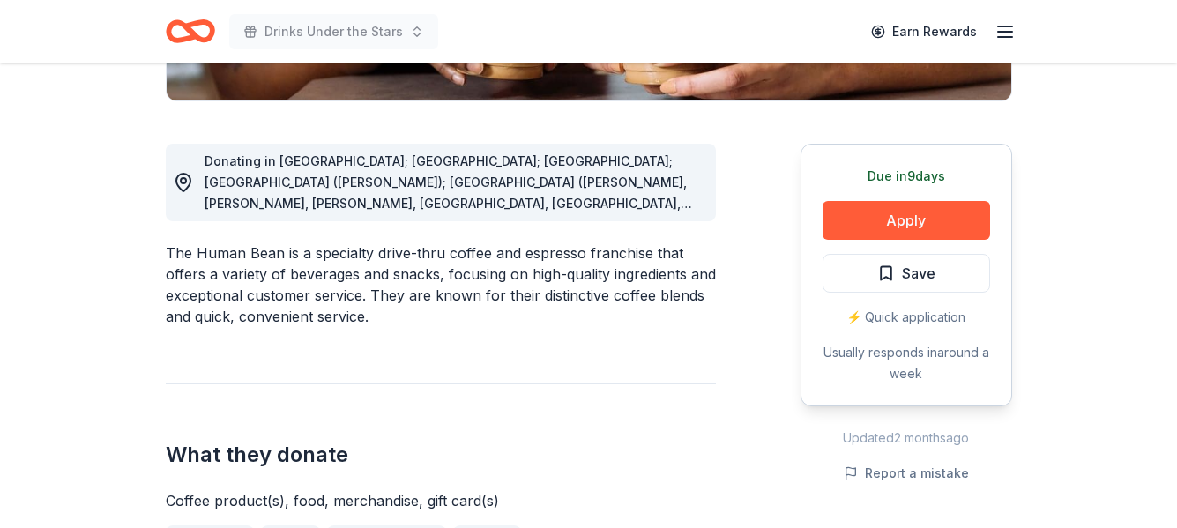
scroll to position [485, 0]
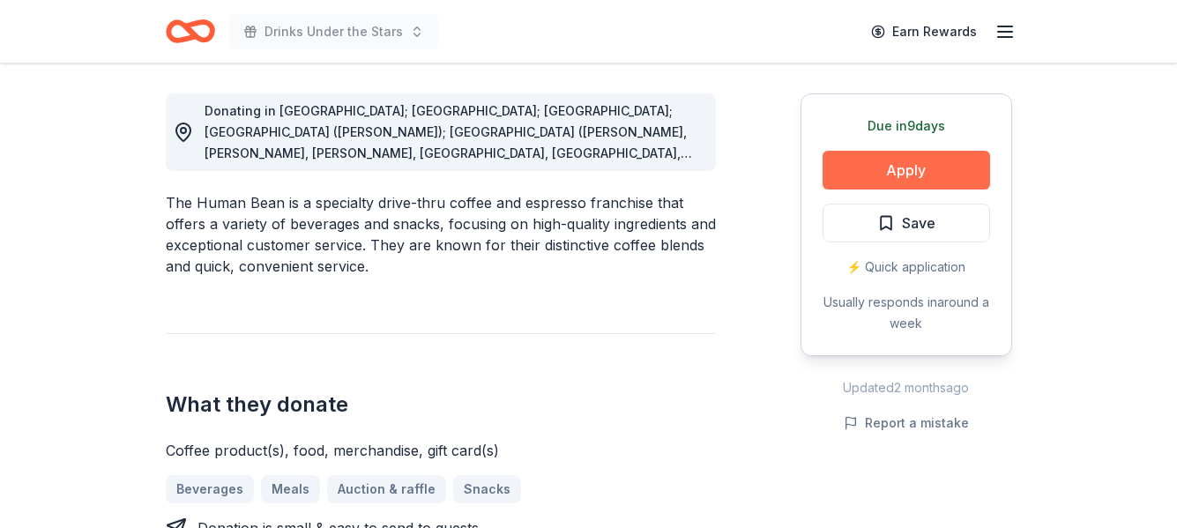
click at [879, 176] on button "Apply" at bounding box center [905, 170] width 167 height 39
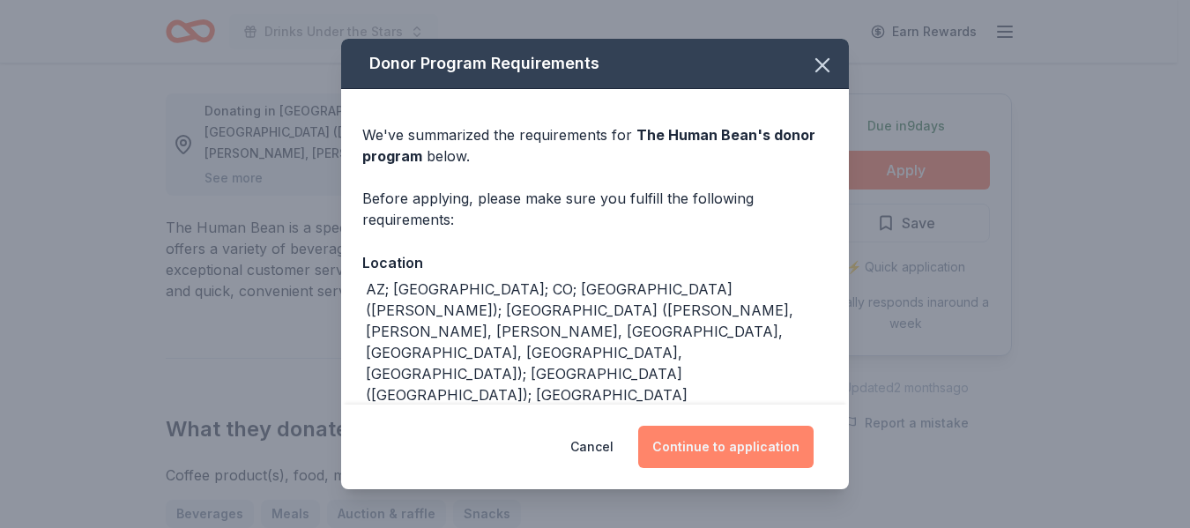
click at [747, 450] on button "Continue to application" at bounding box center [725, 447] width 175 height 42
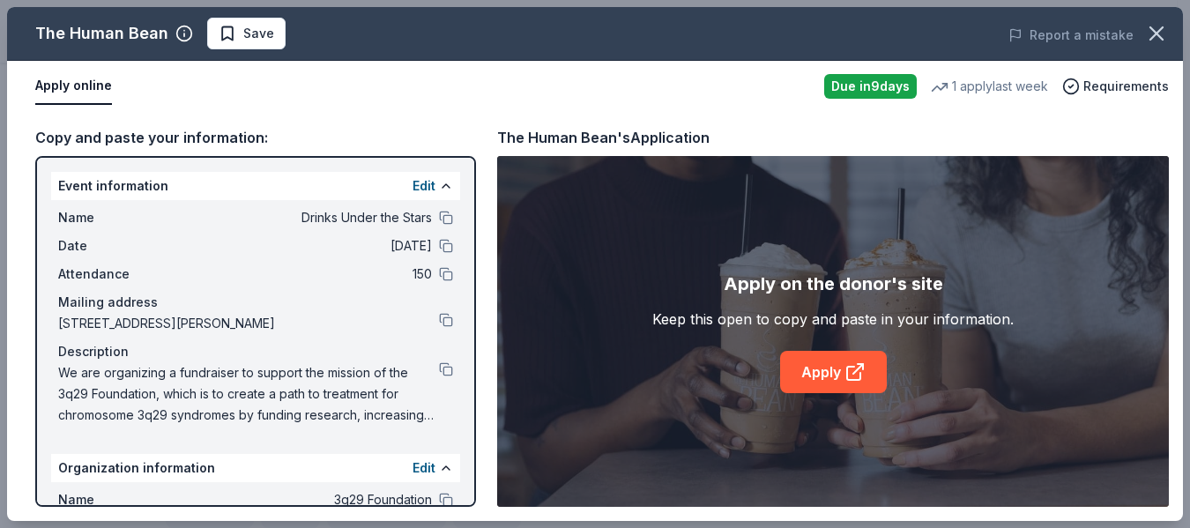
click at [433, 360] on div "Description" at bounding box center [255, 351] width 395 height 21
click at [439, 368] on button at bounding box center [446, 369] width 14 height 14
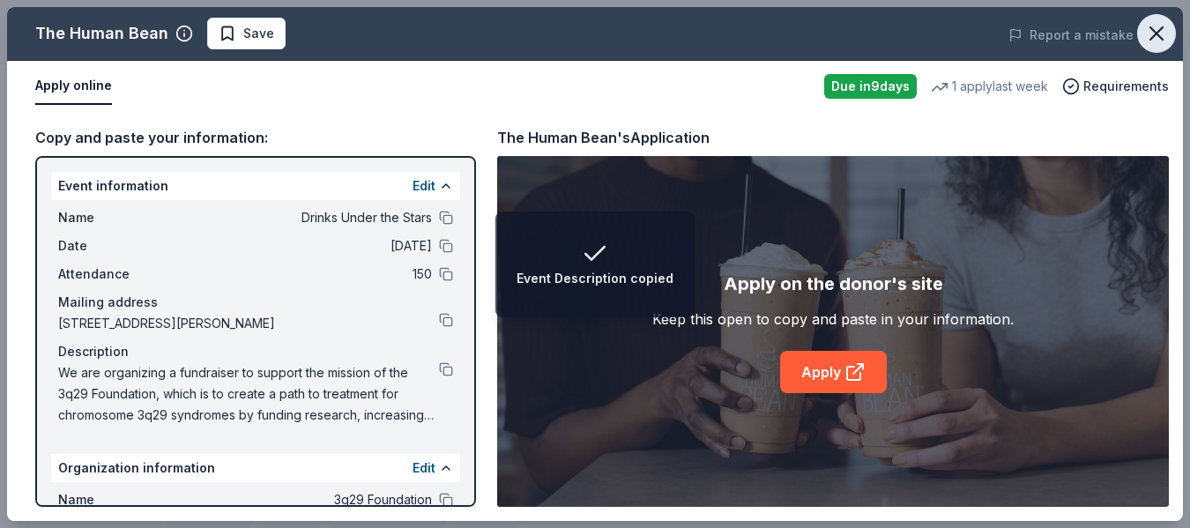
click at [1158, 26] on icon "button" at bounding box center [1156, 33] width 25 height 25
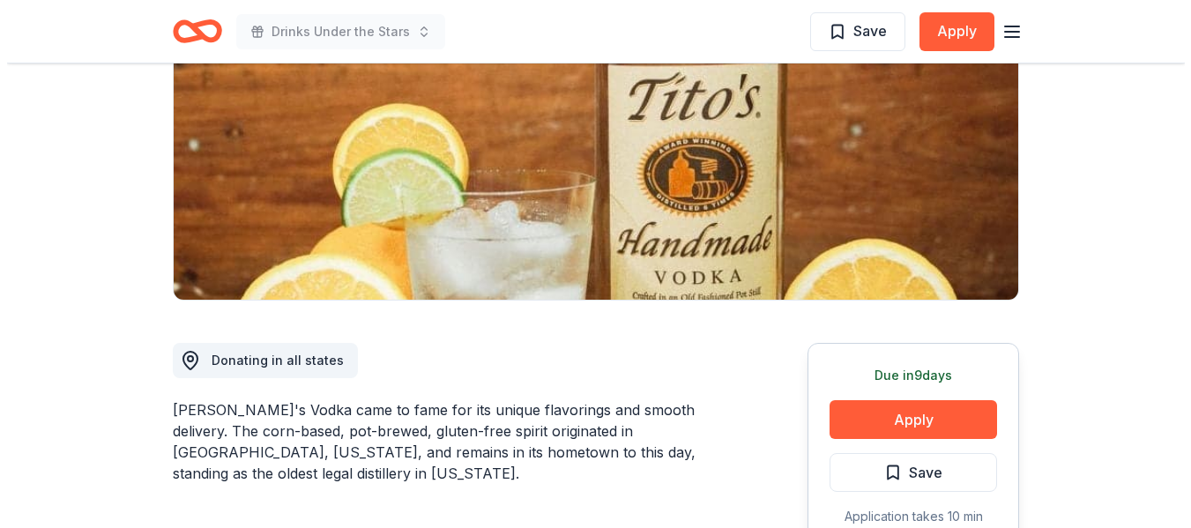
scroll to position [503, 0]
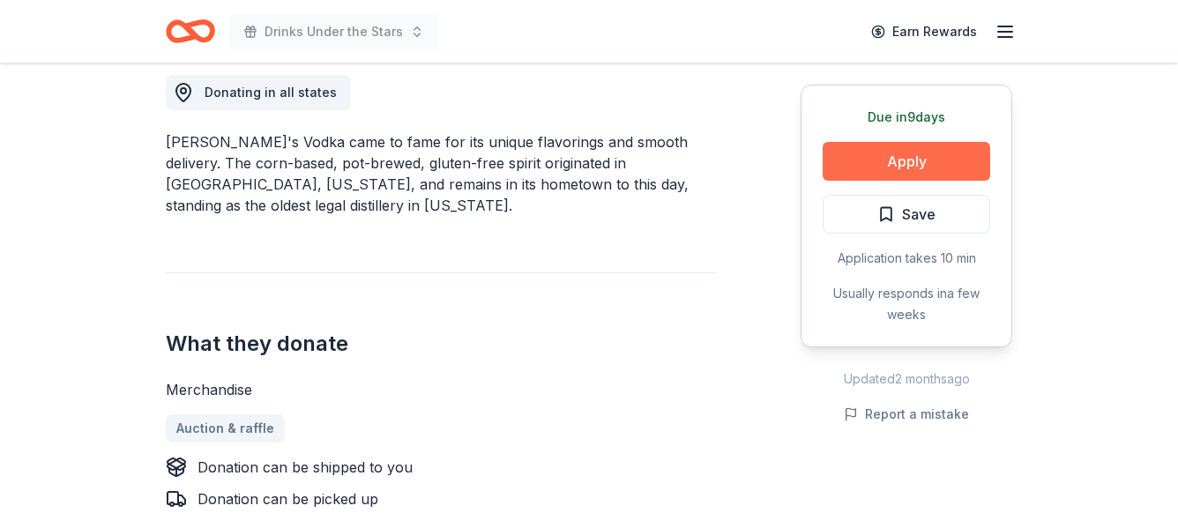
click at [907, 167] on button "Apply" at bounding box center [905, 161] width 167 height 39
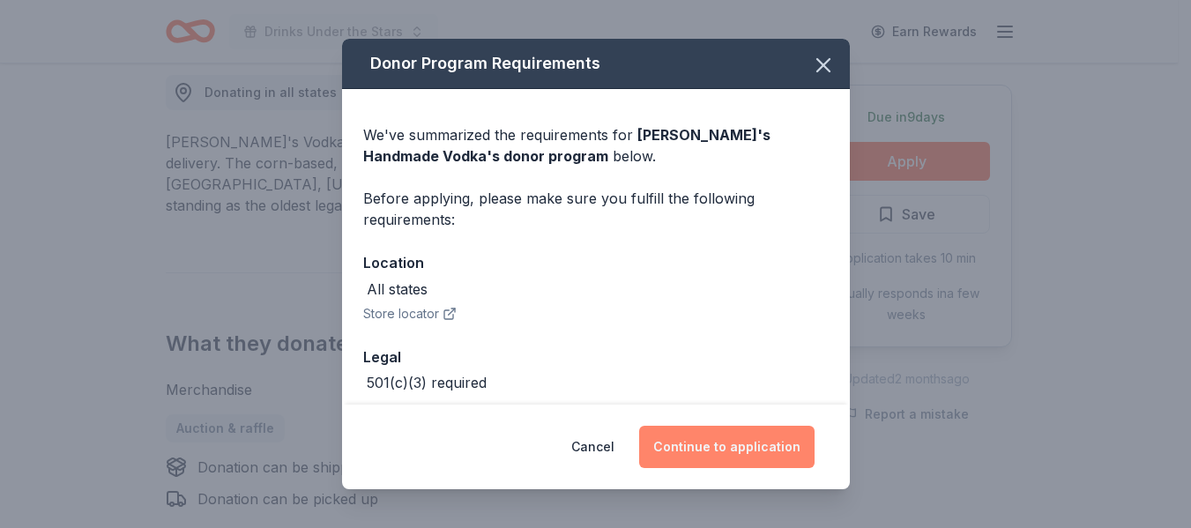
click at [695, 441] on button "Continue to application" at bounding box center [726, 447] width 175 height 42
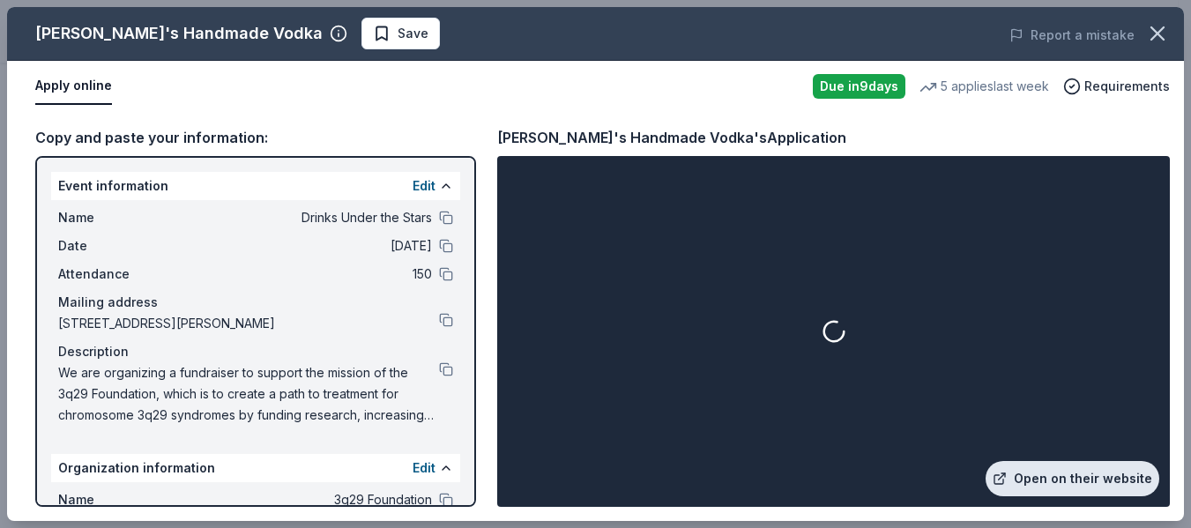
click at [1062, 481] on link "Open on their website" at bounding box center [1072, 478] width 174 height 35
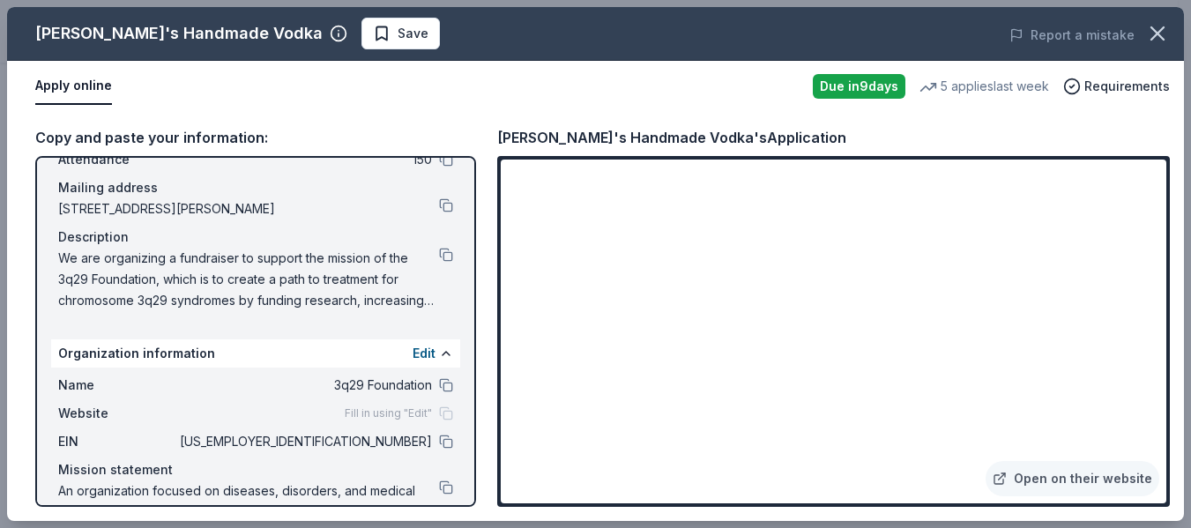
scroll to position [153, 0]
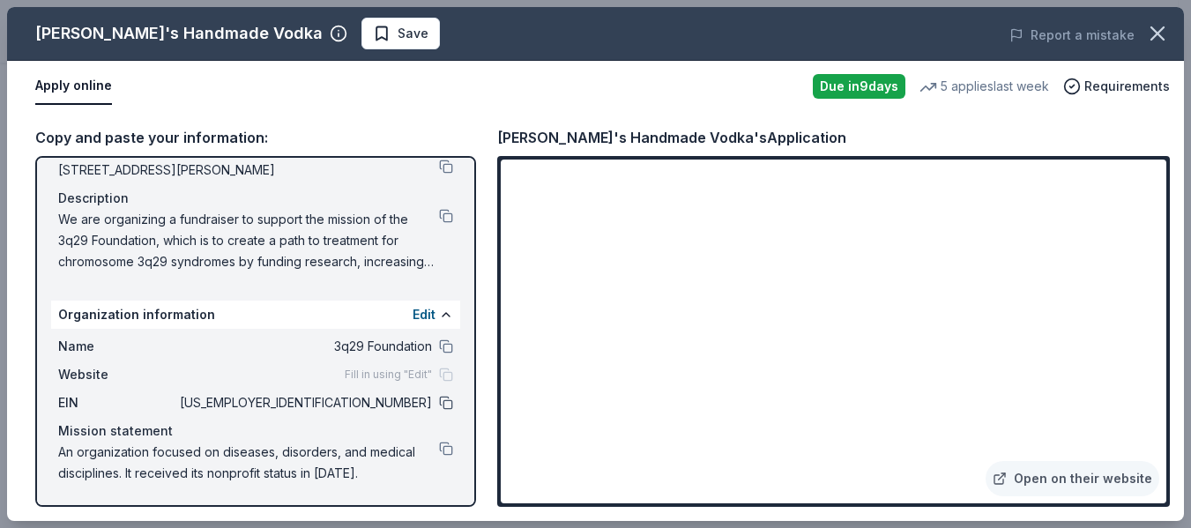
click at [439, 405] on button at bounding box center [446, 403] width 14 height 14
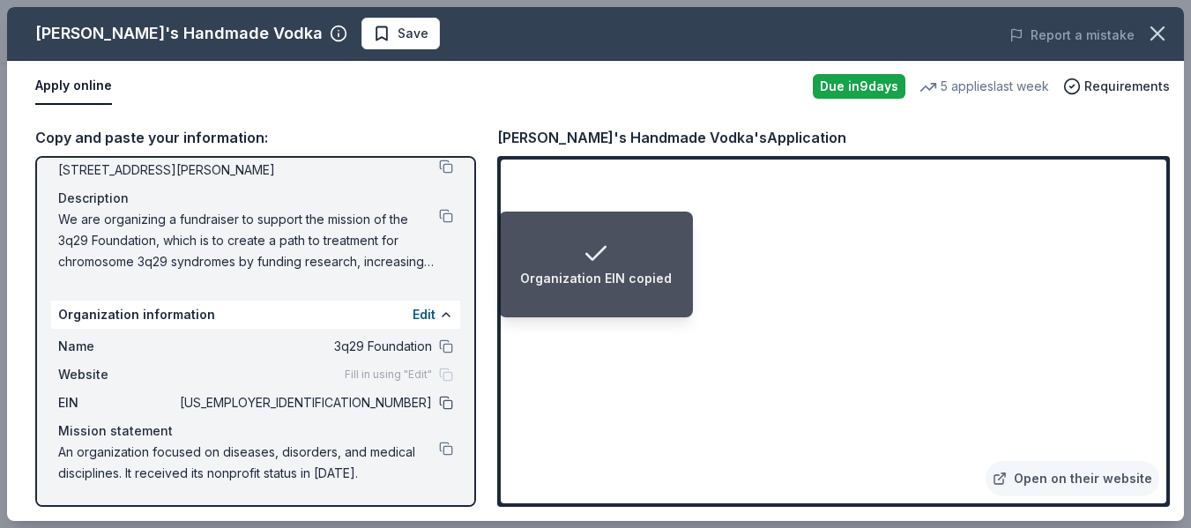
click at [439, 406] on button at bounding box center [446, 403] width 14 height 14
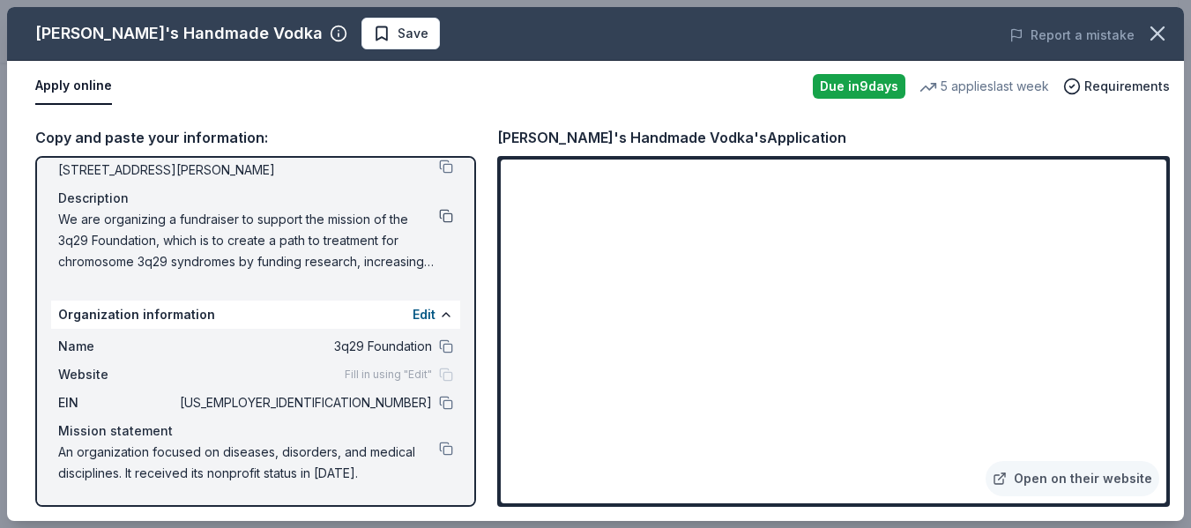
click at [439, 214] on button at bounding box center [446, 216] width 14 height 14
